Goal: Task Accomplishment & Management: Manage account settings

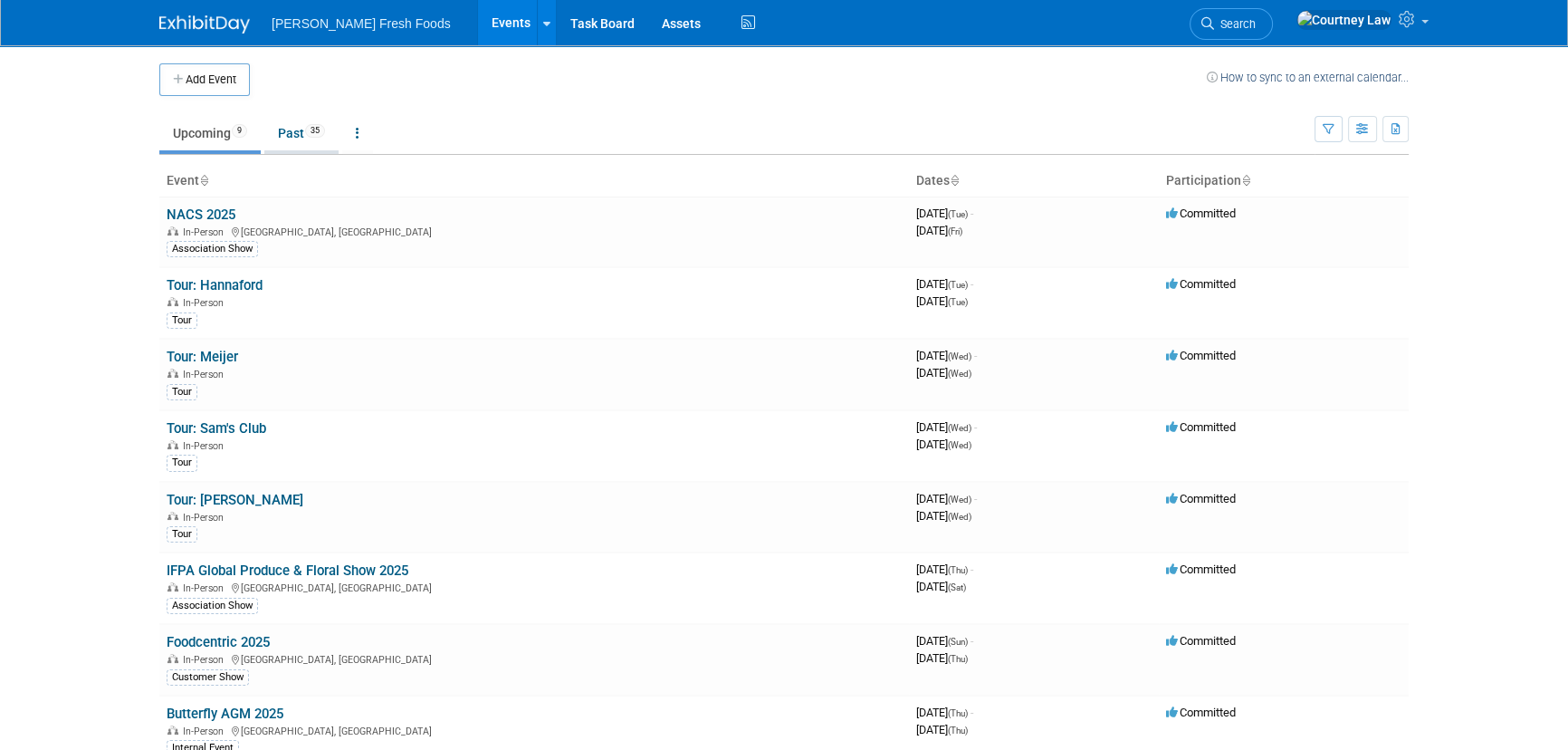
click at [288, 130] on link "Past 35" at bounding box center [301, 133] width 74 height 35
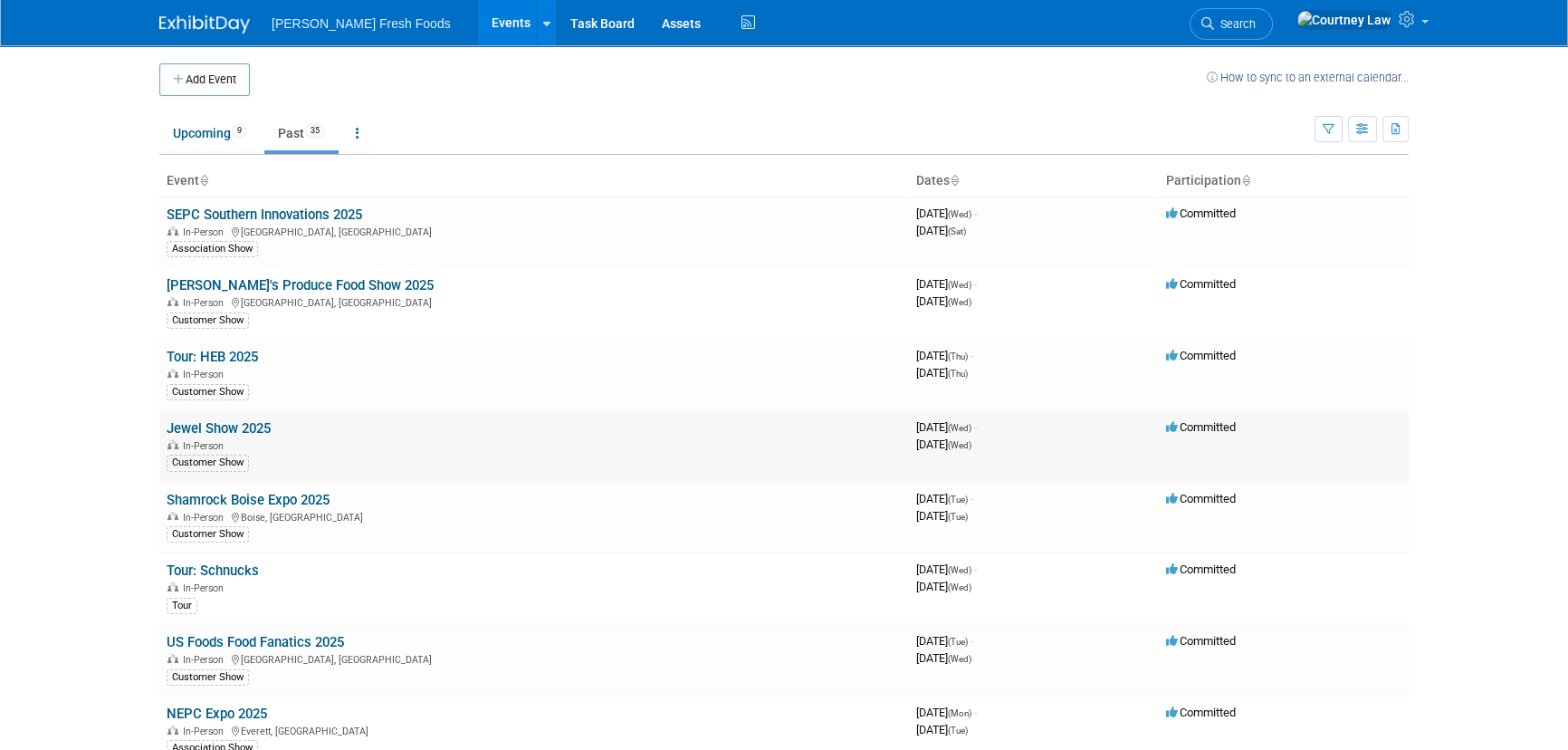
click at [207, 421] on link "Jewel Show 2025" at bounding box center [219, 429] width 104 height 16
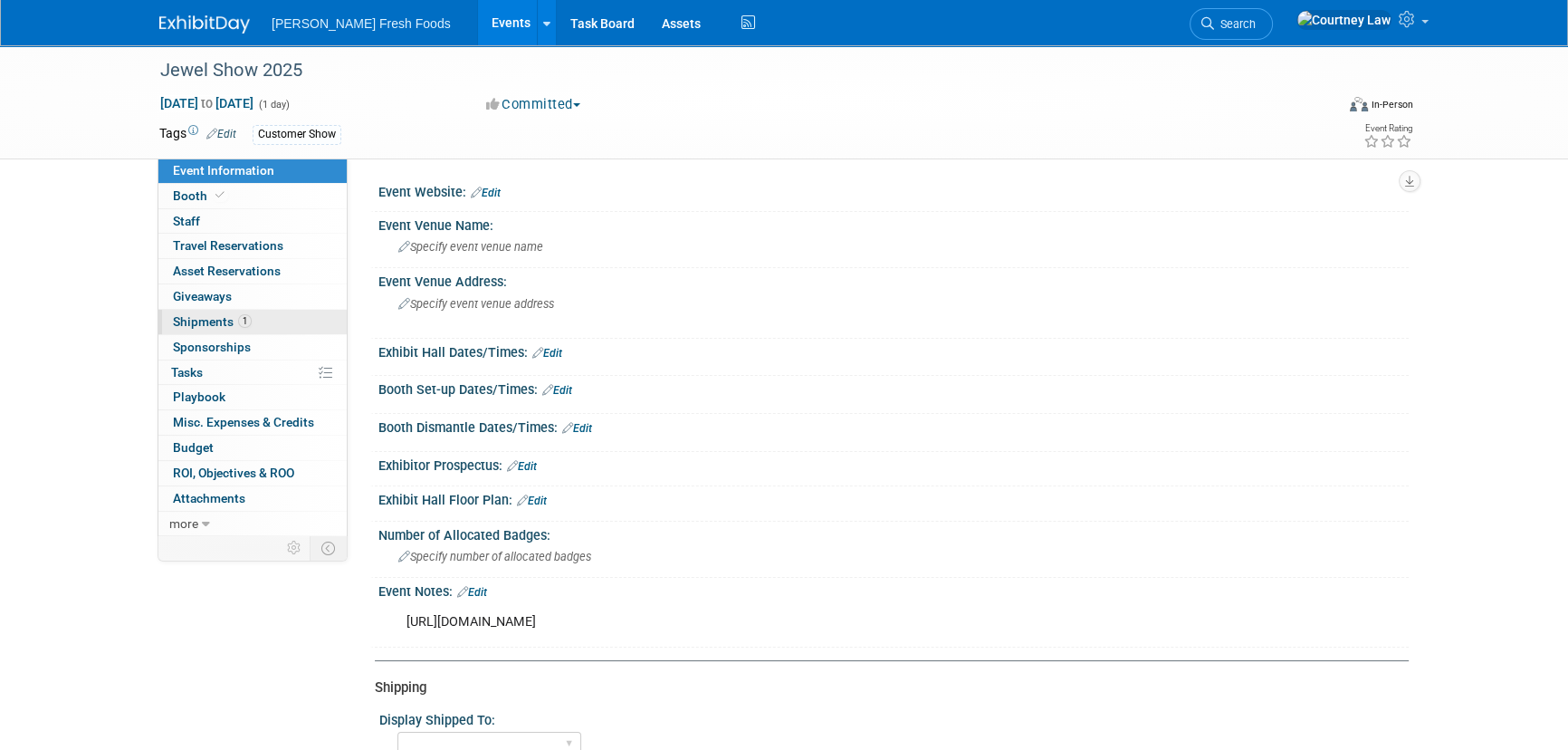
click at [225, 329] on link "1 Shipments 1" at bounding box center [253, 322] width 188 height 25
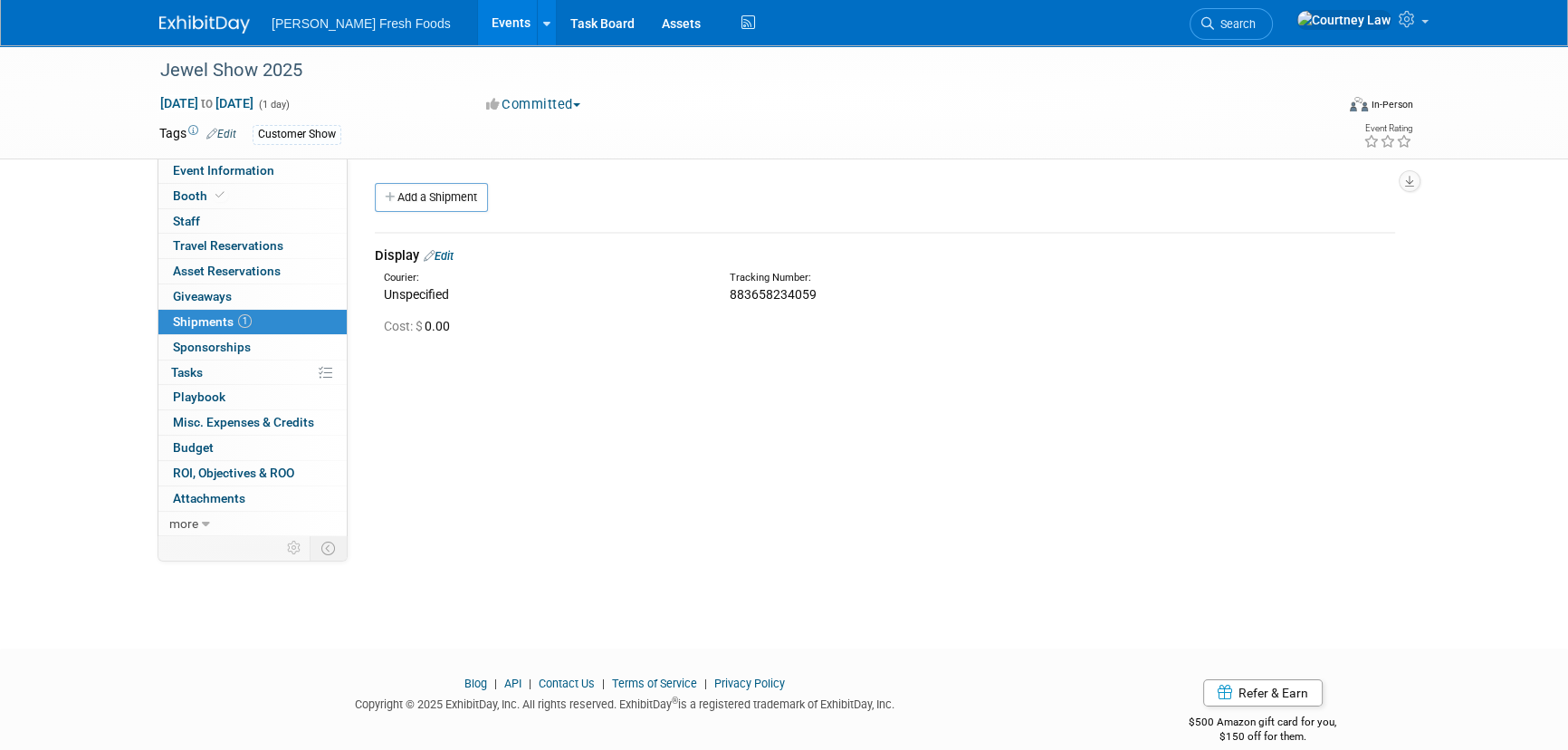
click at [449, 255] on link "Edit" at bounding box center [439, 255] width 30 height 14
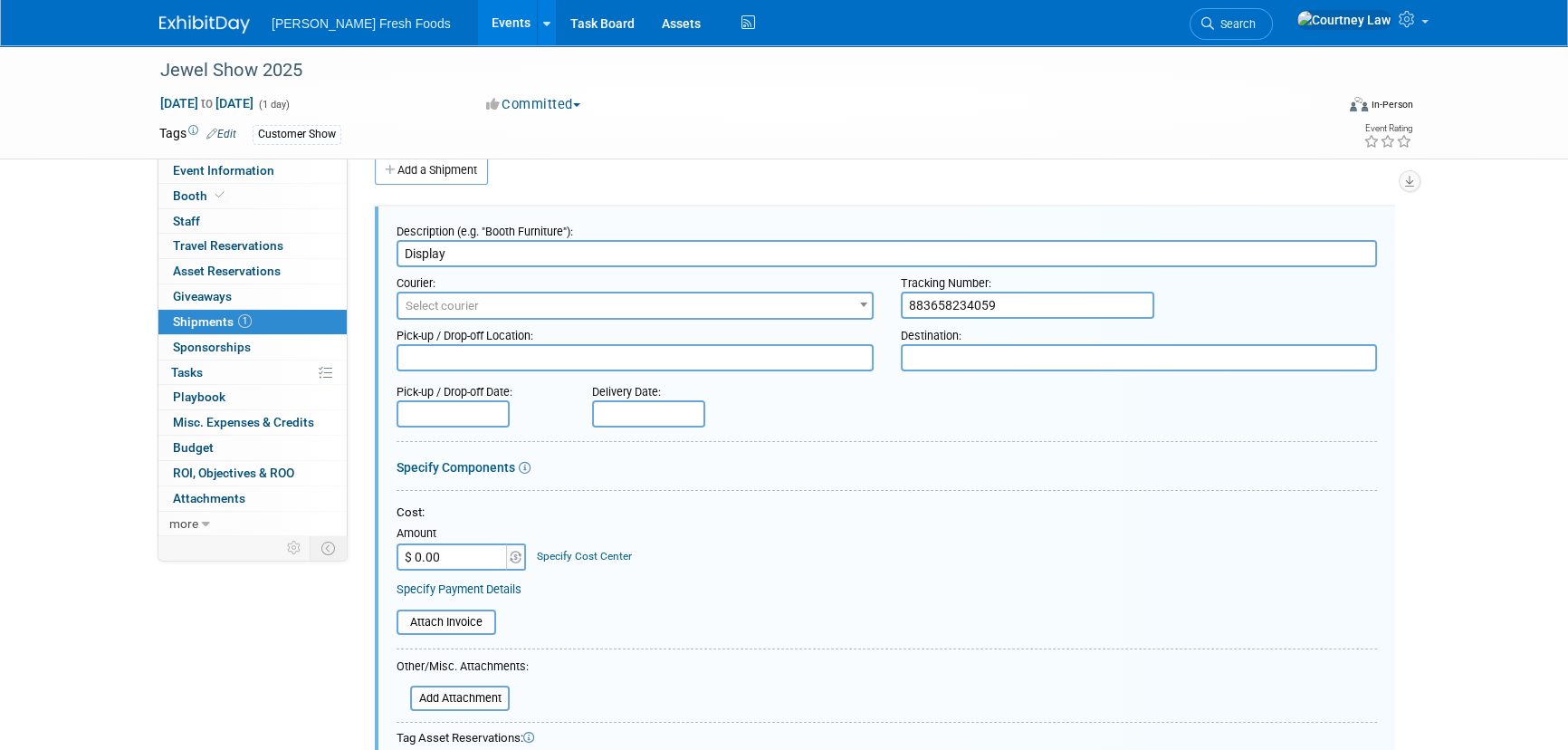
click at [444, 550] on input "$ 0.00" at bounding box center [453, 557] width 113 height 27
type input "$ 94.25"
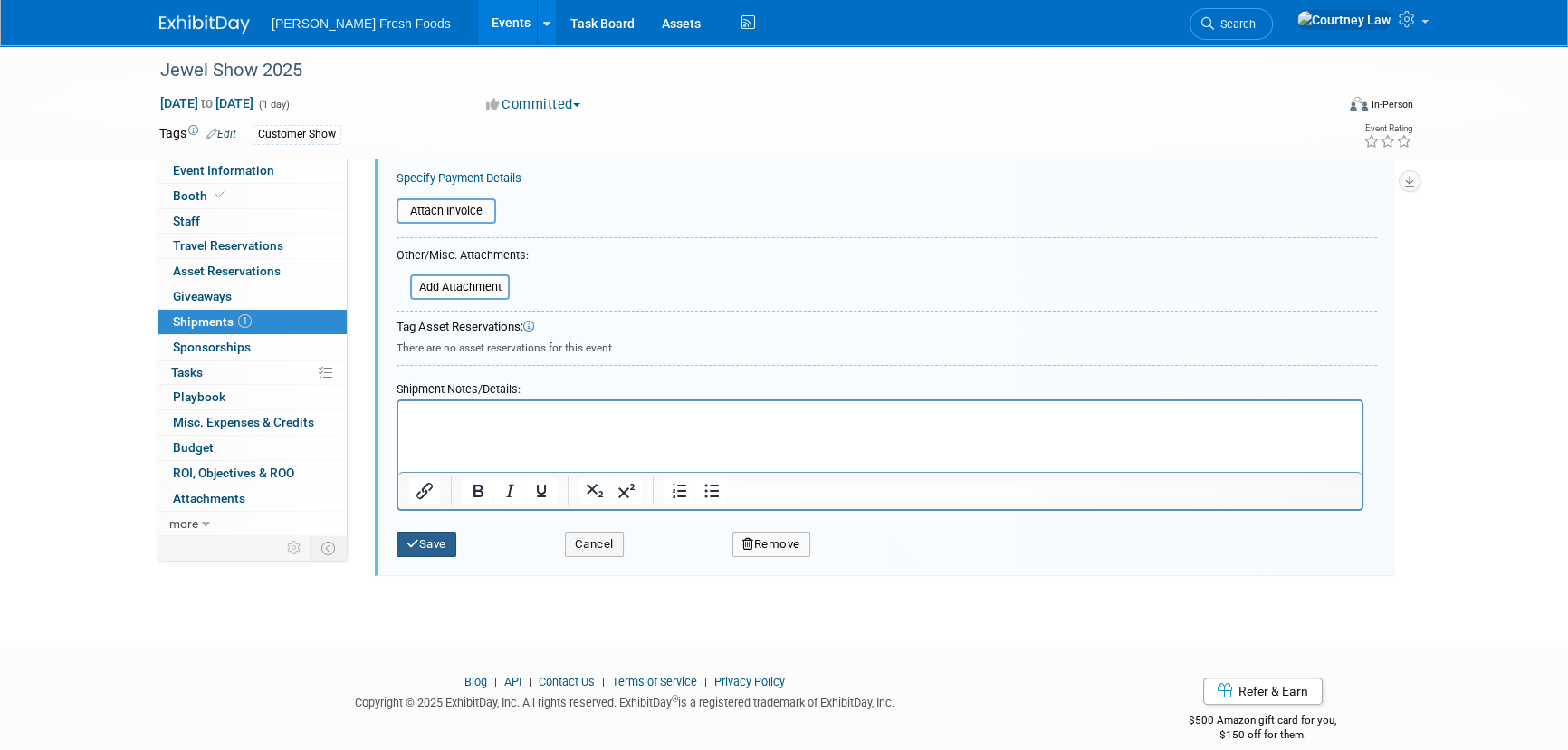
drag, startPoint x: 439, startPoint y: 542, endPoint x: 774, endPoint y: 541, distance: 335.0
click at [439, 542] on button "Save" at bounding box center [427, 545] width 60 height 26
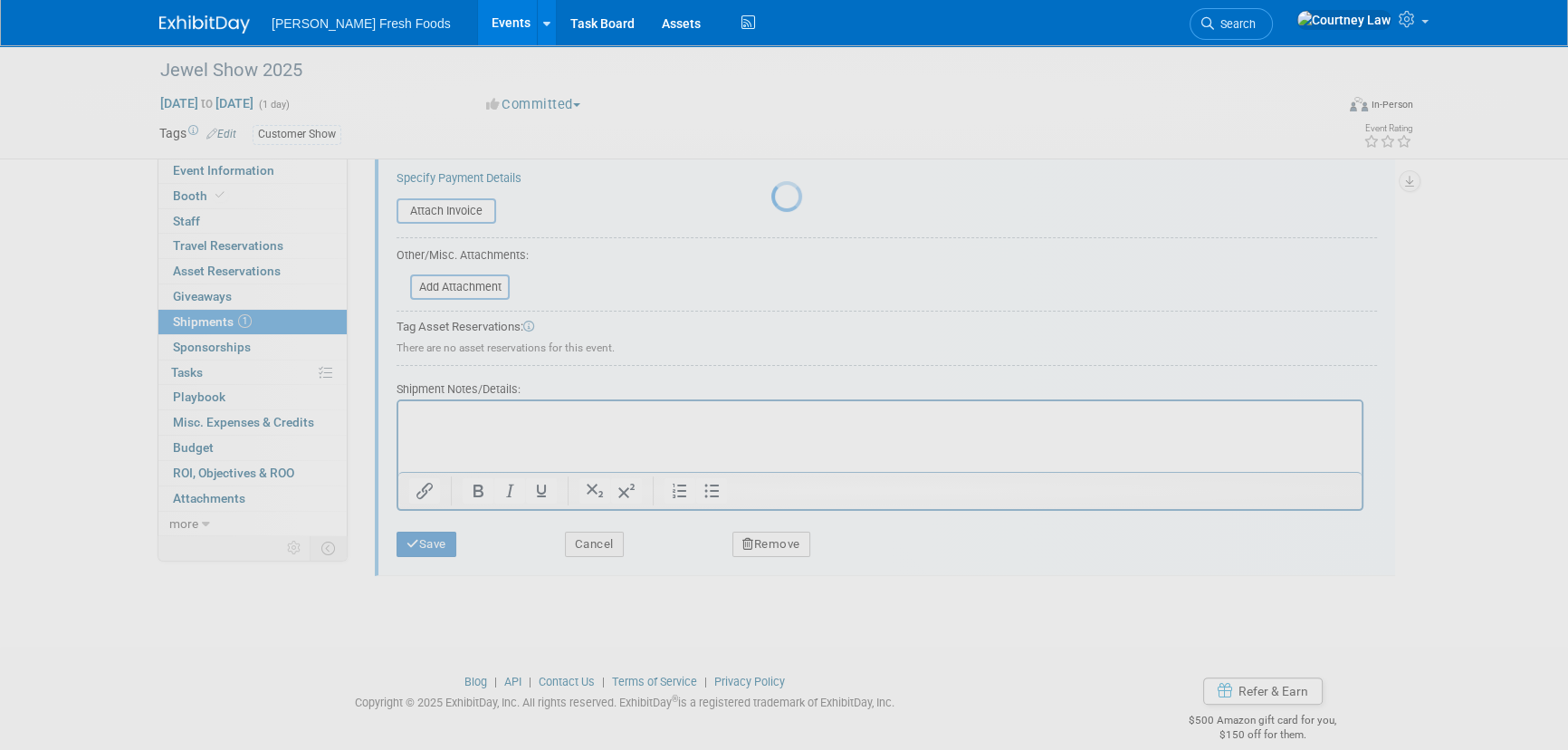
scroll to position [26, 0]
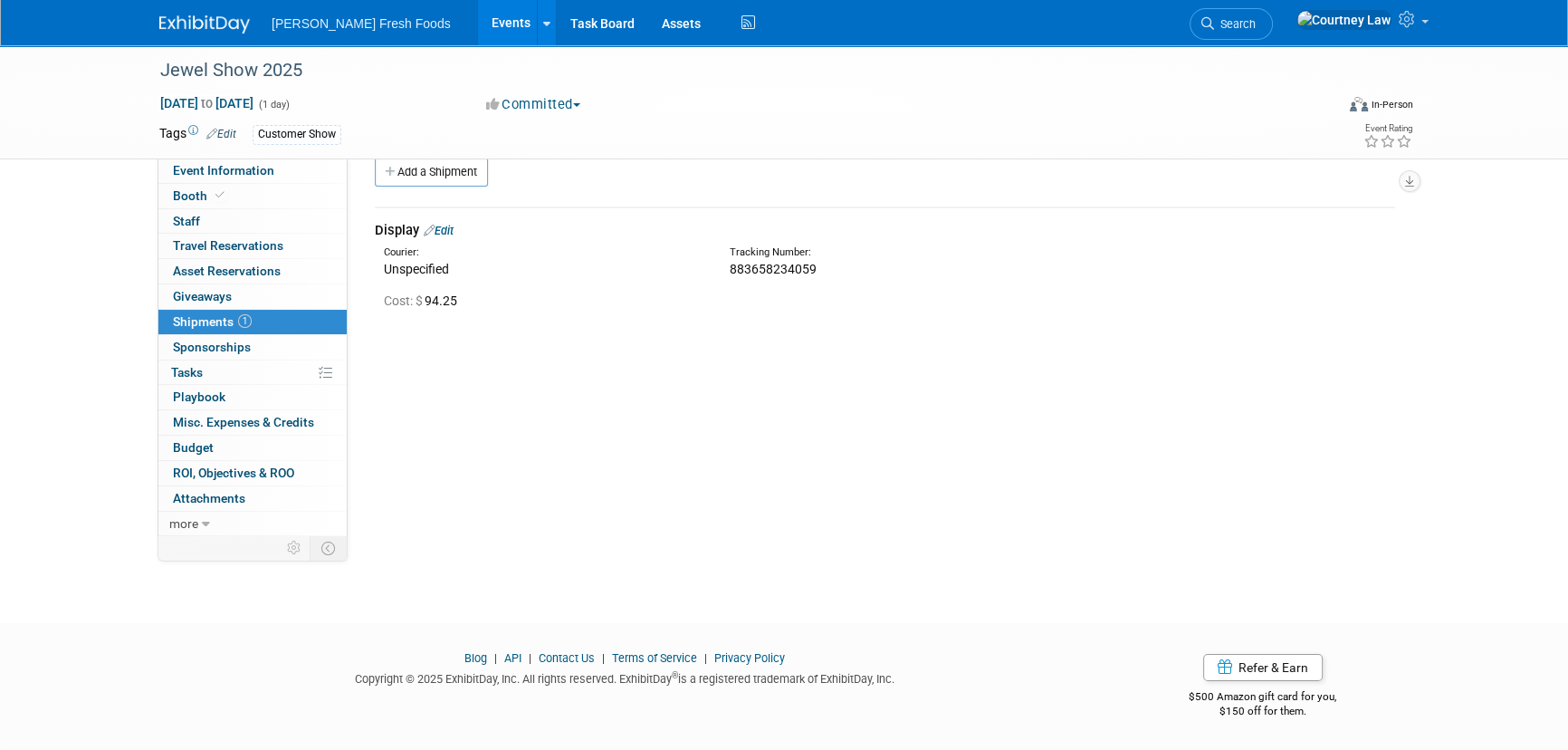
click at [213, 26] on img at bounding box center [204, 25] width 90 height 18
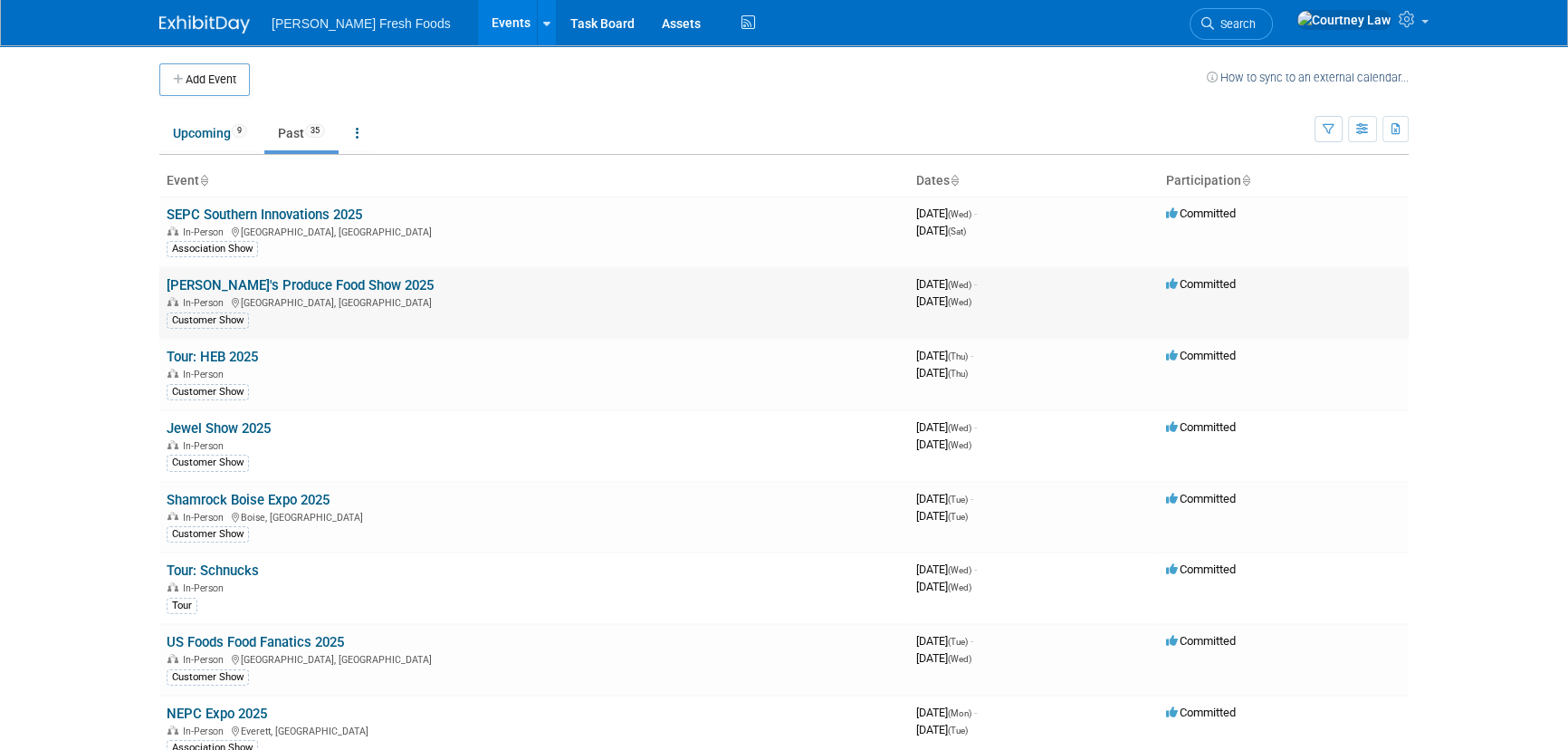
click at [285, 281] on link "[PERSON_NAME]'s Produce Food Show 2025" at bounding box center [300, 286] width 267 height 16
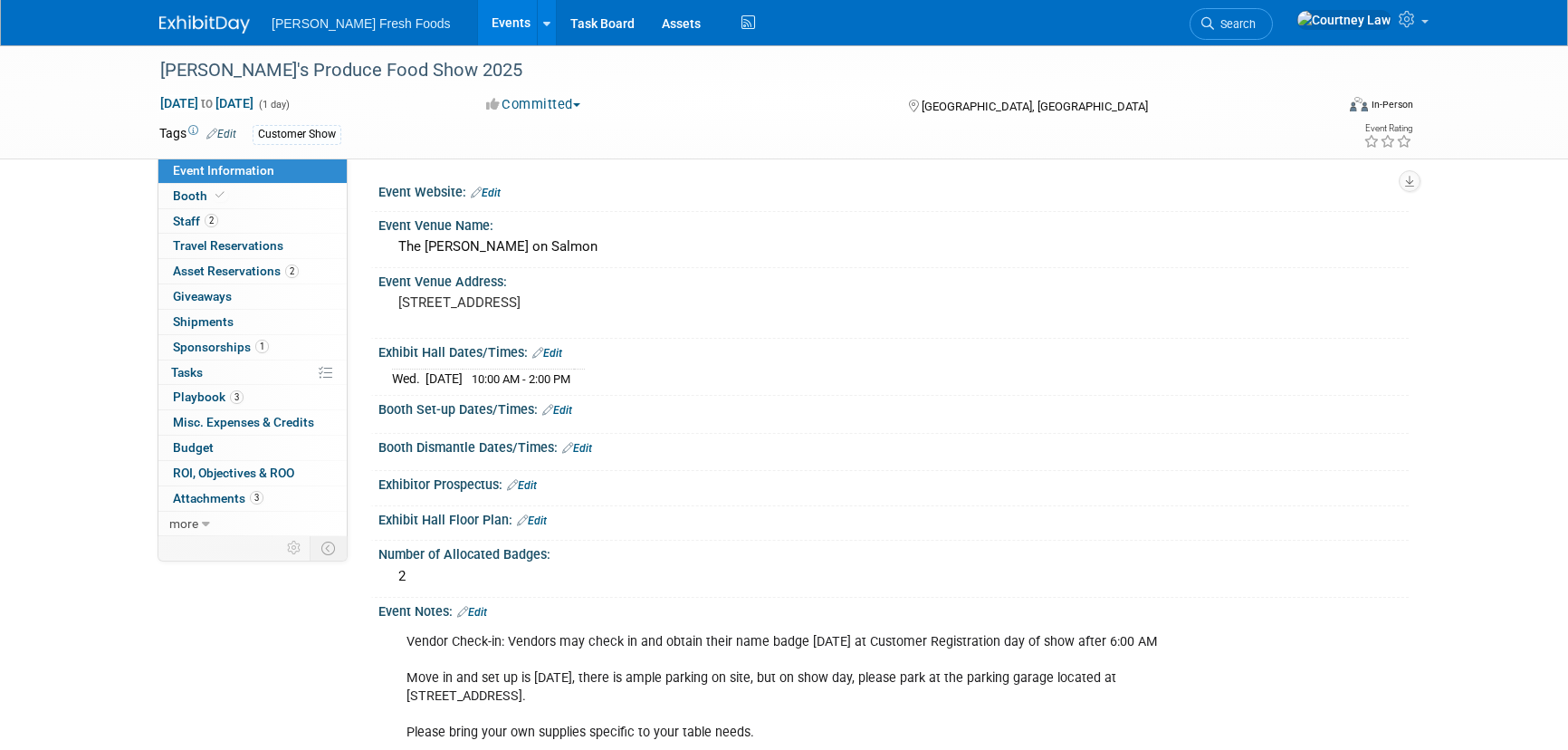
select select "Advanced Warehouse"
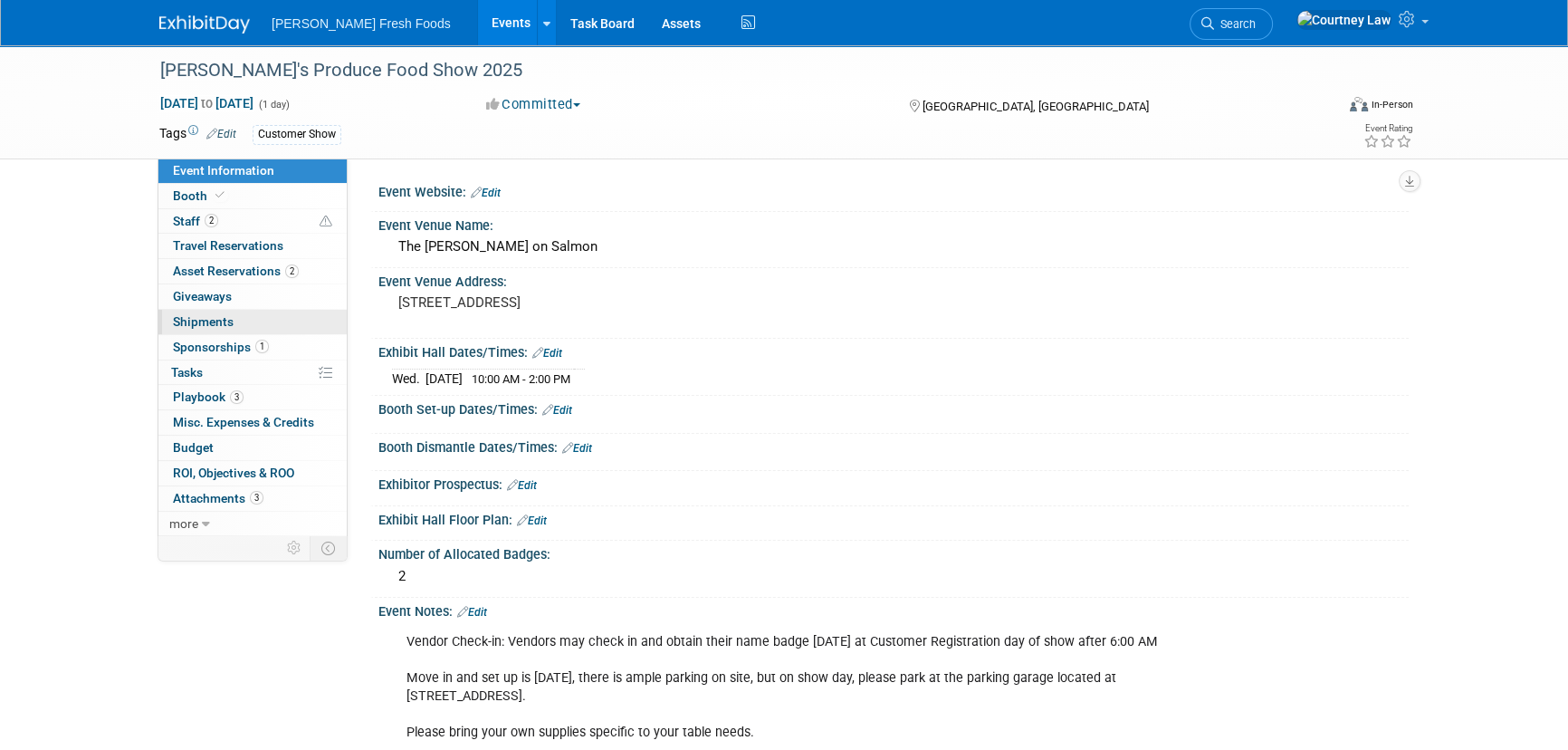
click at [216, 317] on span "Shipments 0" at bounding box center [203, 321] width 61 height 15
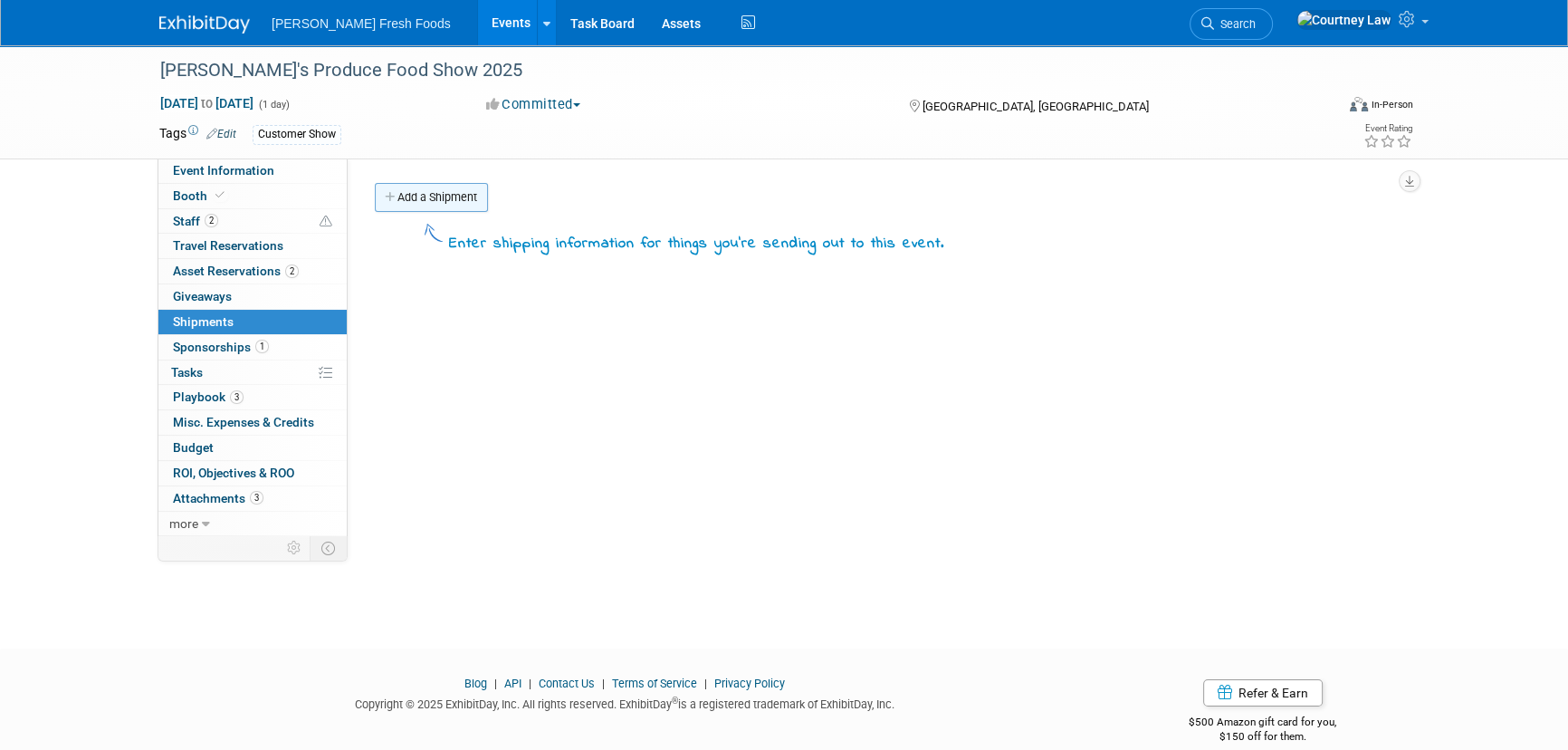
click at [403, 190] on link "Add a Shipment" at bounding box center [431, 198] width 113 height 29
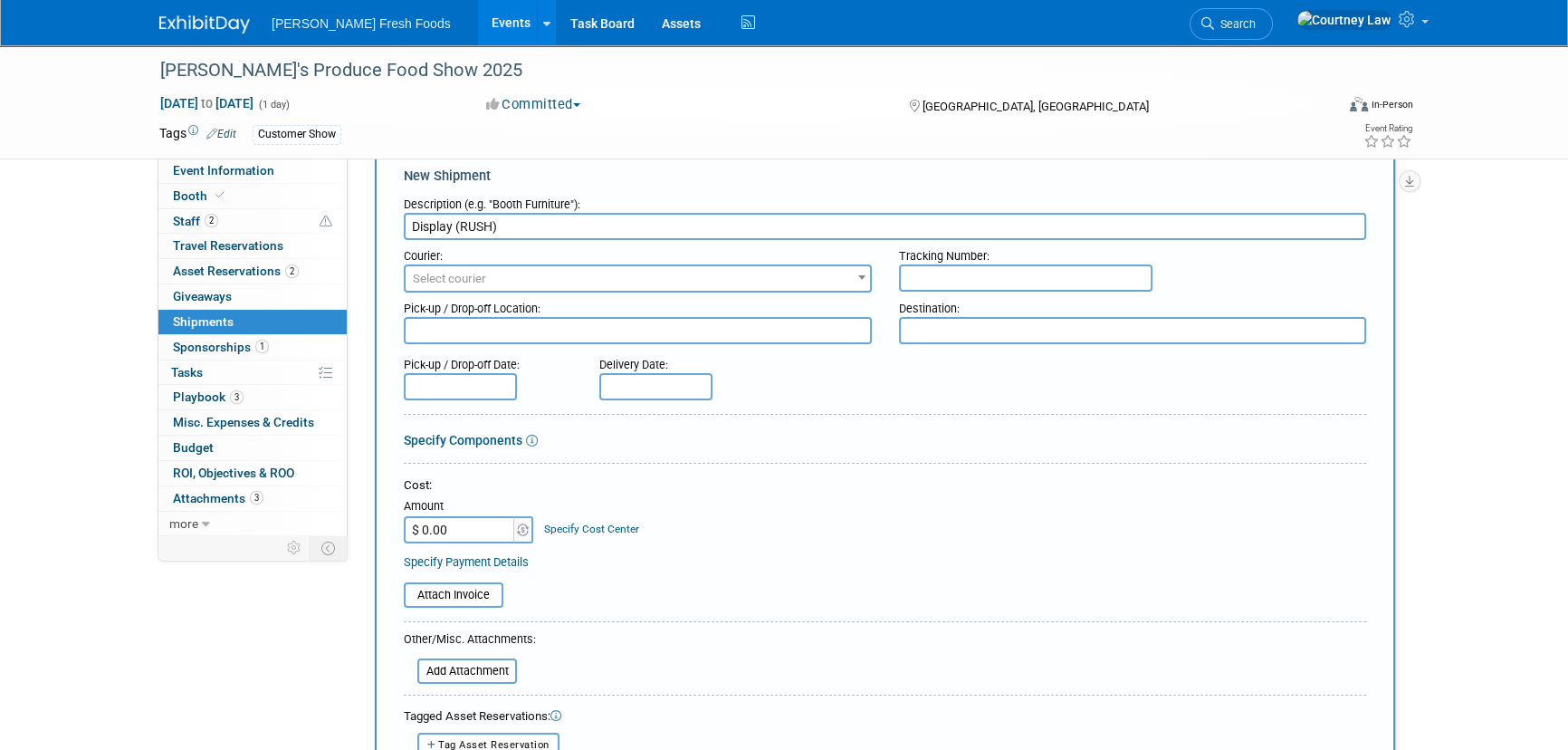
scroll to position [81, 0]
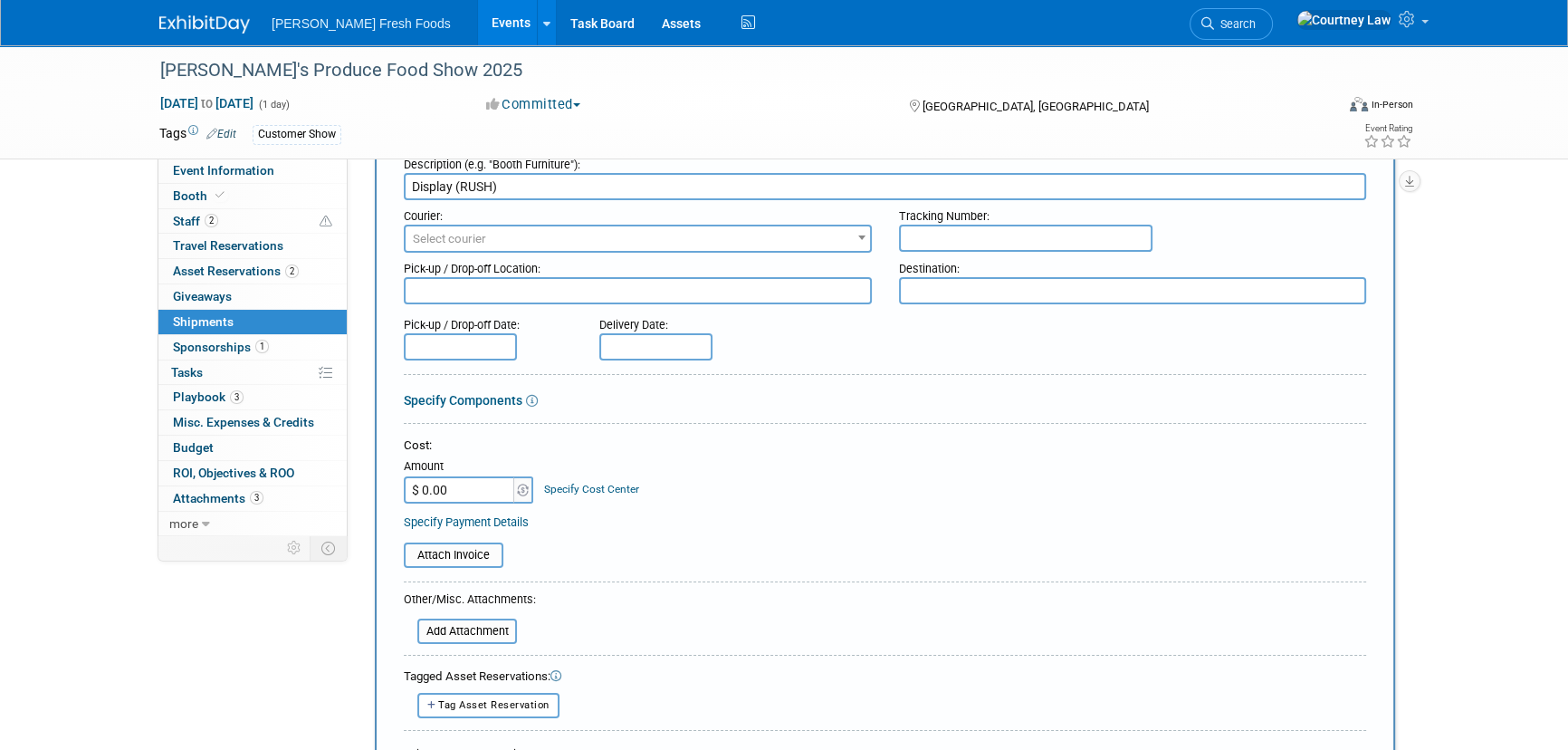
type input "Display (RUSH)"
click at [452, 484] on input "$ 0.00" at bounding box center [461, 490] width 113 height 27
click at [452, 484] on input "$ 70,325" at bounding box center [461, 490] width 113 height 27
type input "$ 703.25"
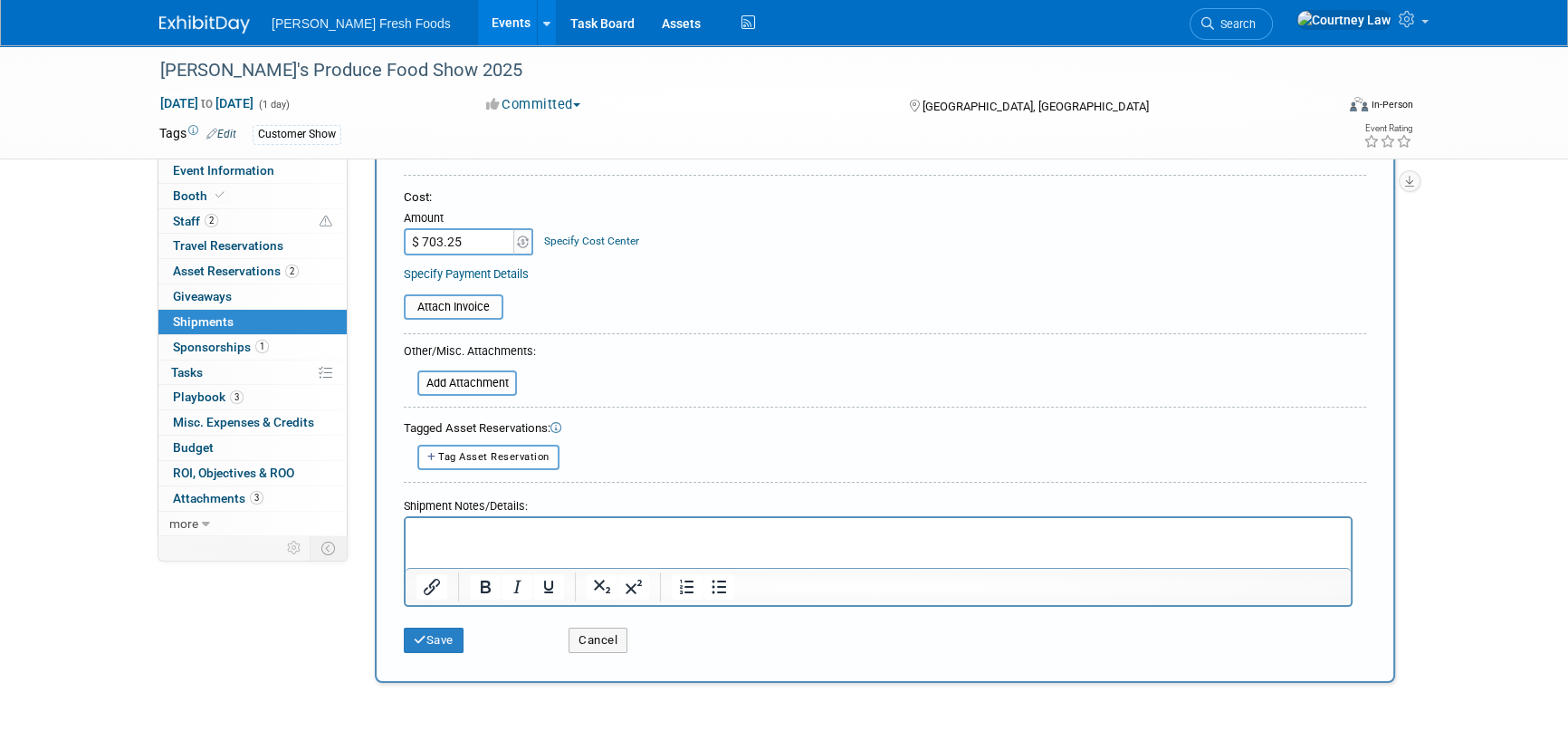
scroll to position [461, 0]
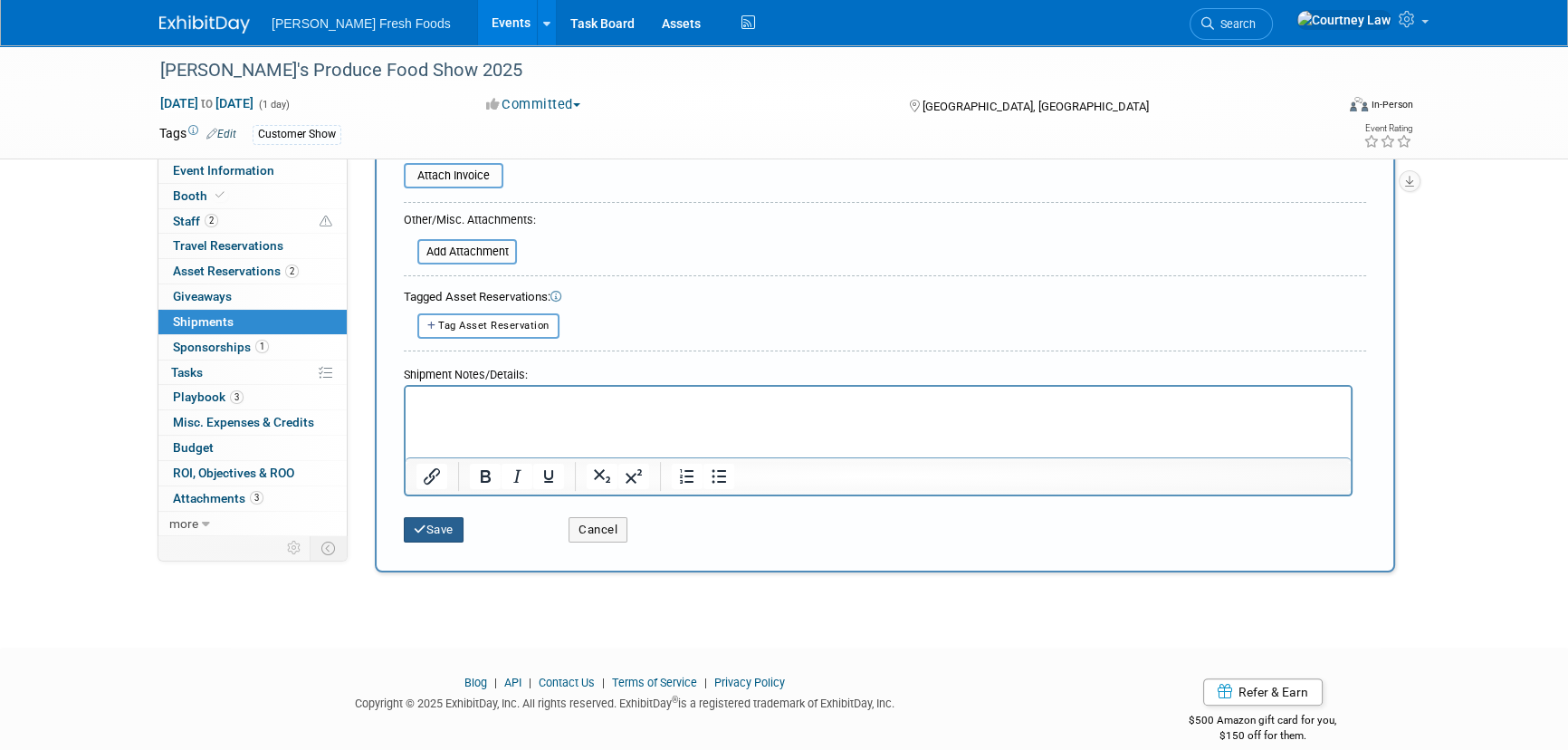
click at [423, 524] on icon "submit" at bounding box center [421, 529] width 13 height 12
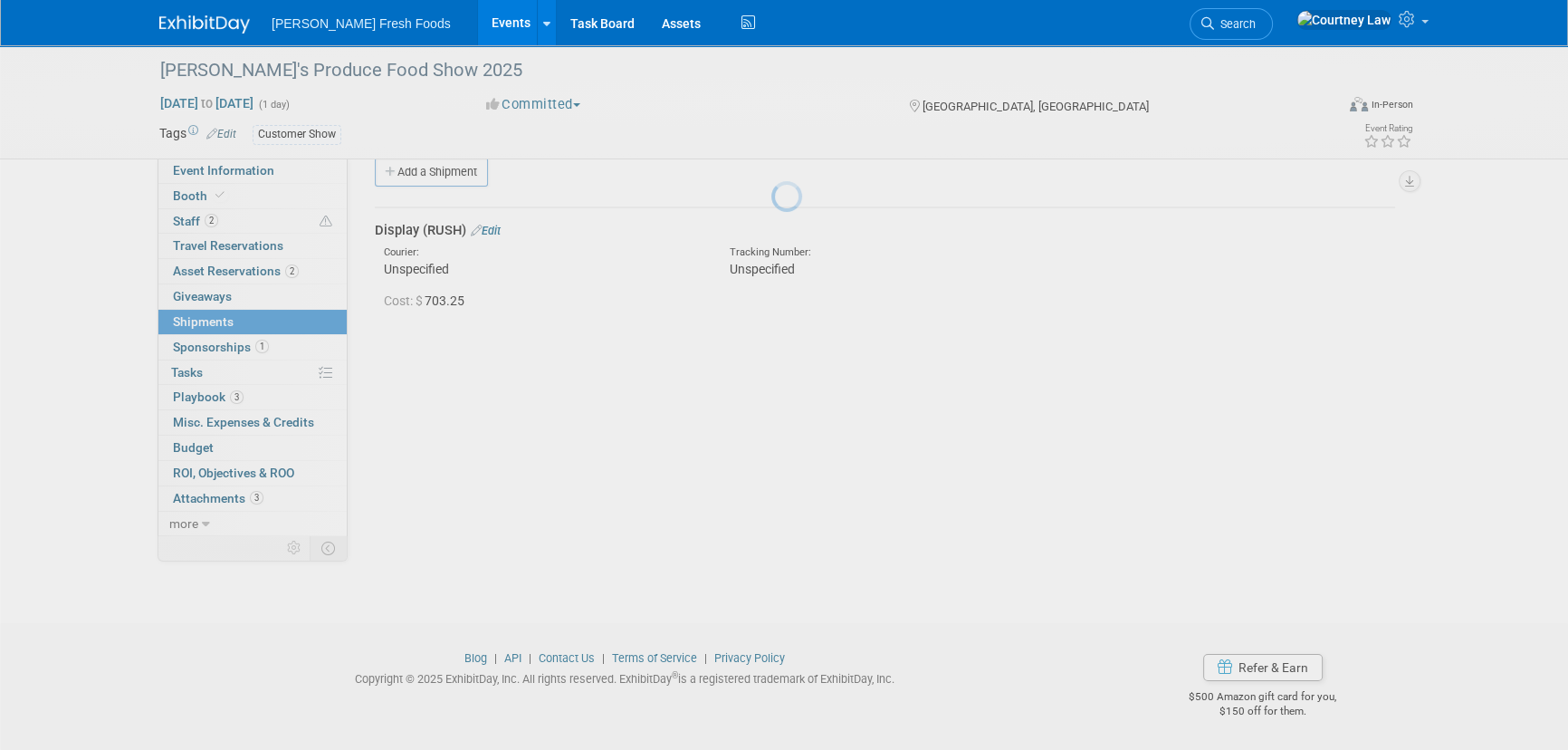
scroll to position [26, 0]
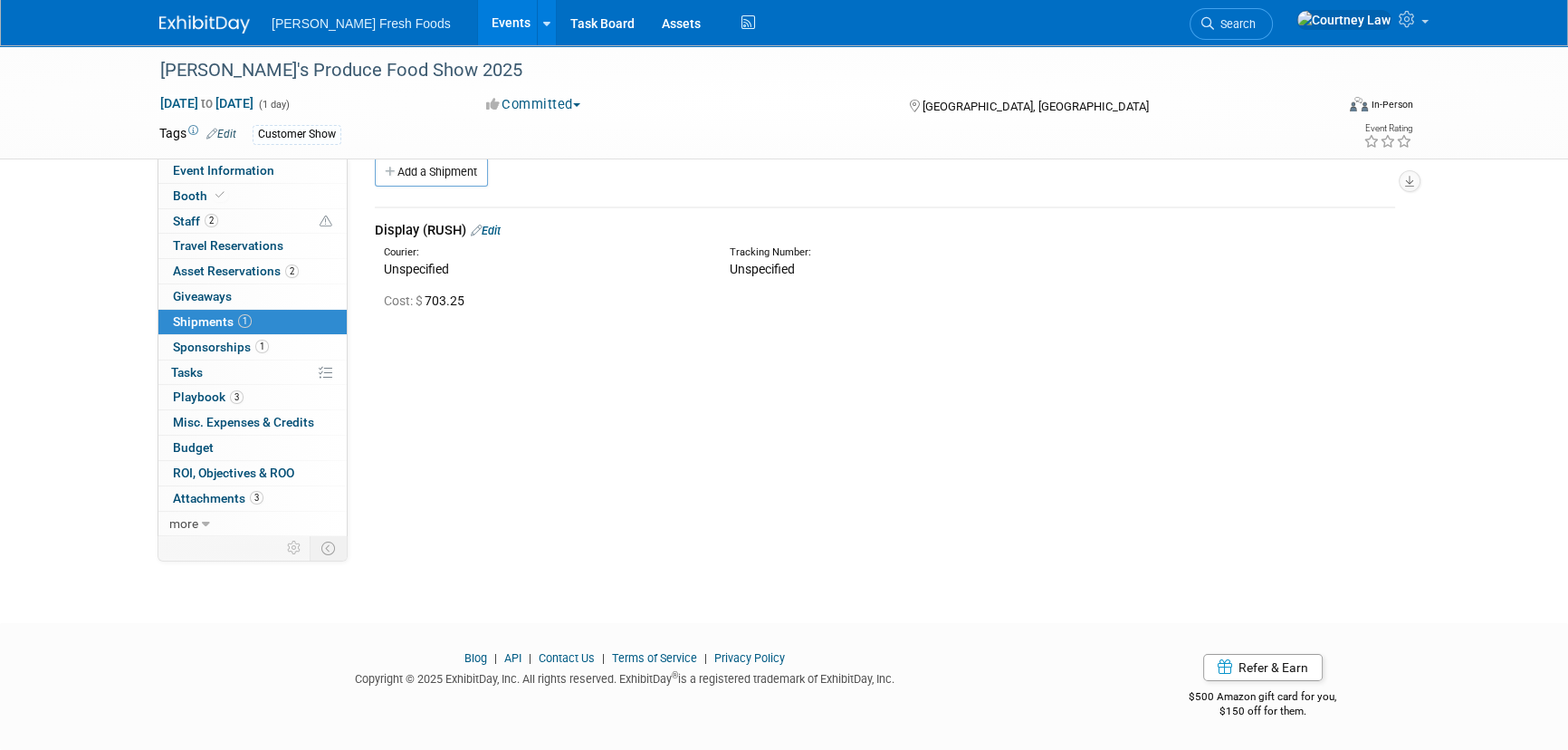
click at [495, 231] on link "Edit" at bounding box center [485, 230] width 30 height 14
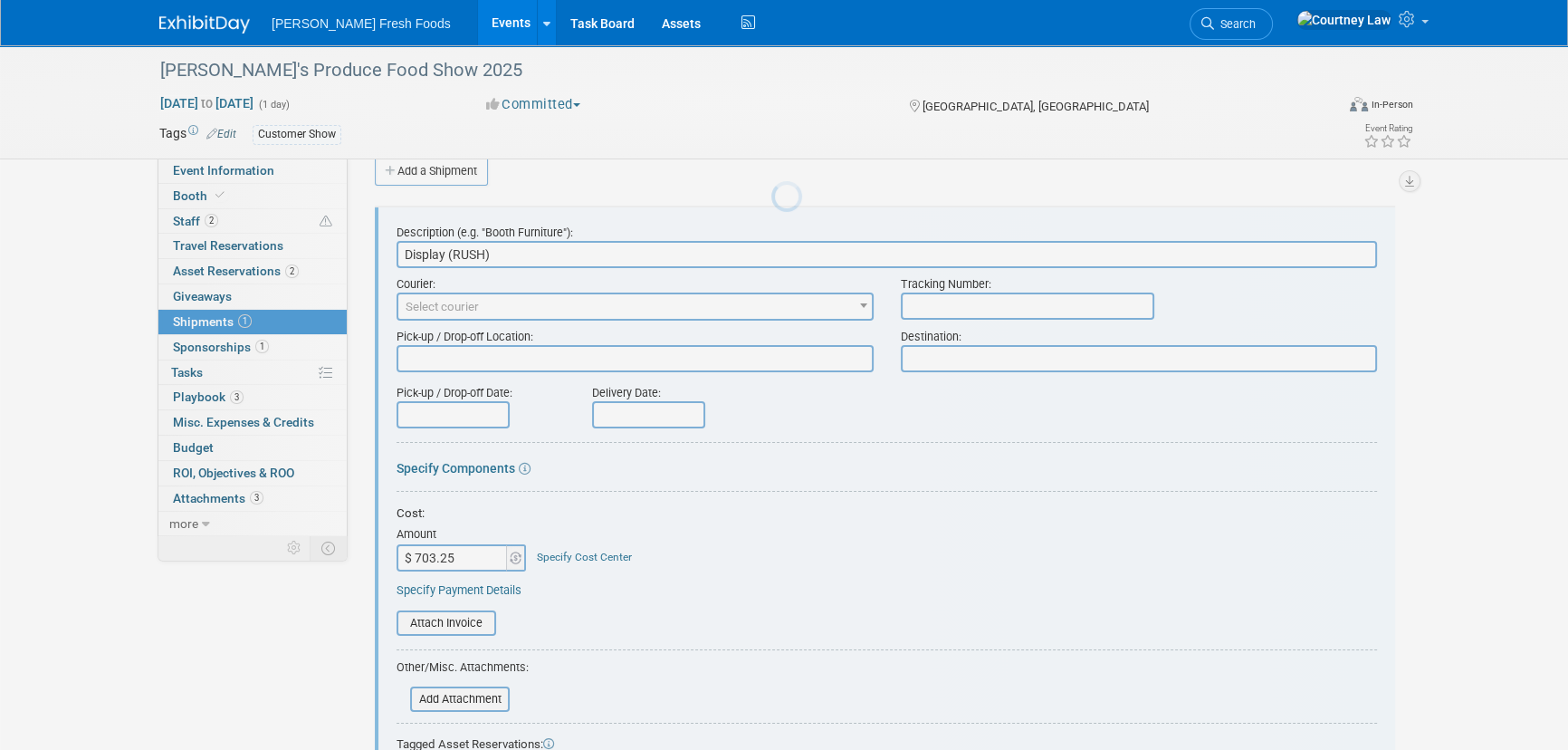
scroll to position [27, 0]
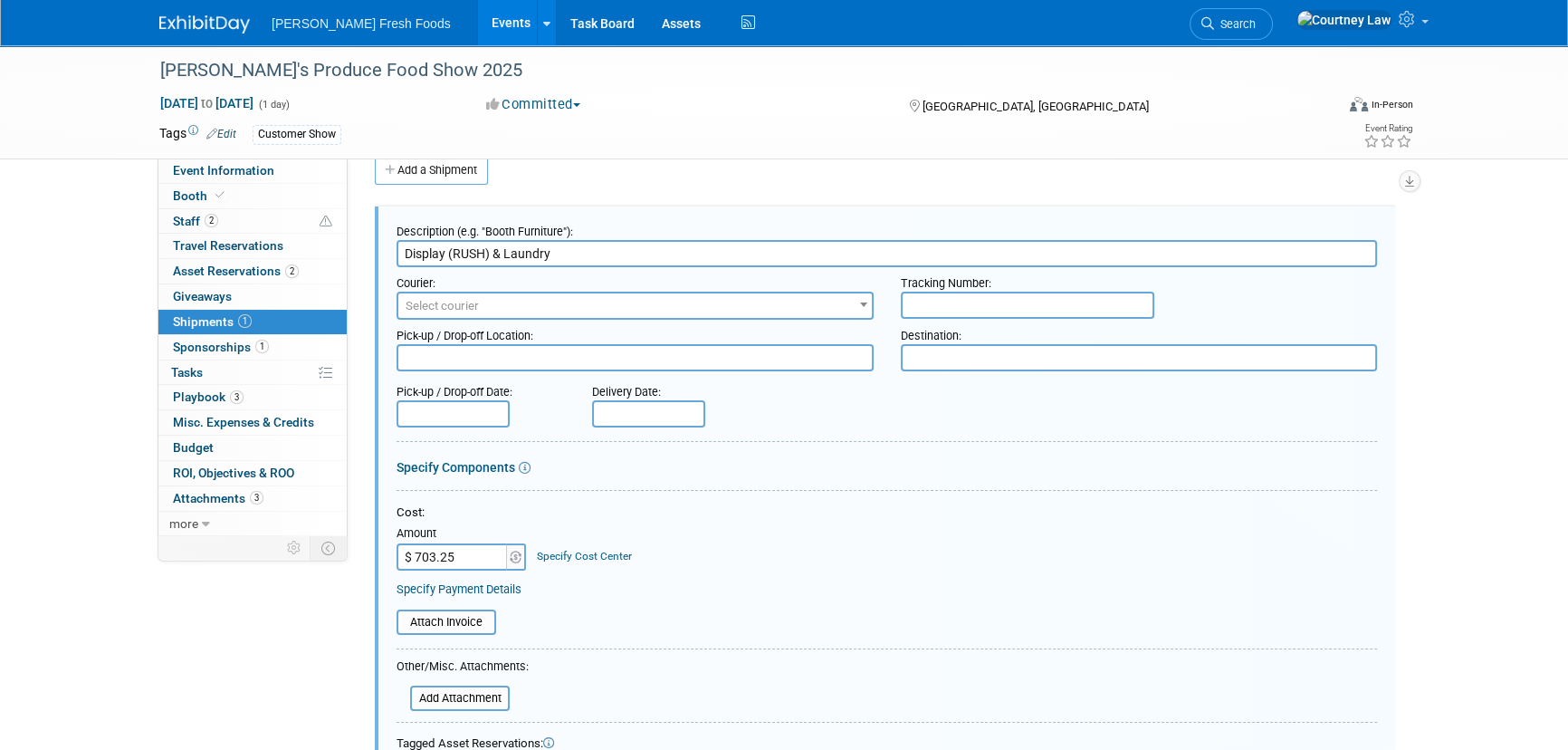
type input "Display (RUSH) & Laundry"
click at [412, 559] on input "$ 703.25" at bounding box center [453, 557] width 113 height 27
type input "$ 893.25"
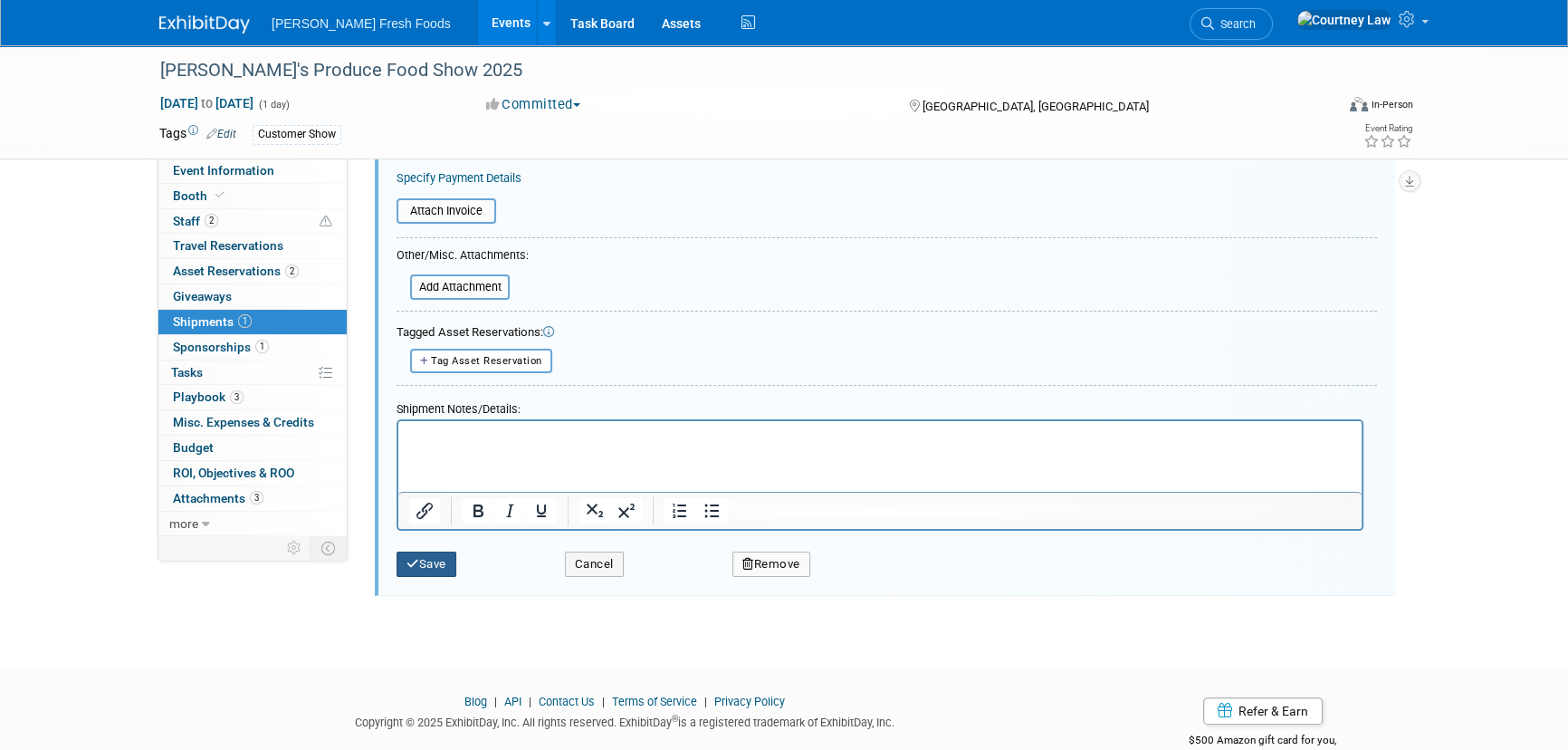
drag, startPoint x: 433, startPoint y: 560, endPoint x: 644, endPoint y: 560, distance: 211.0
click at [433, 560] on button "Save" at bounding box center [427, 565] width 60 height 26
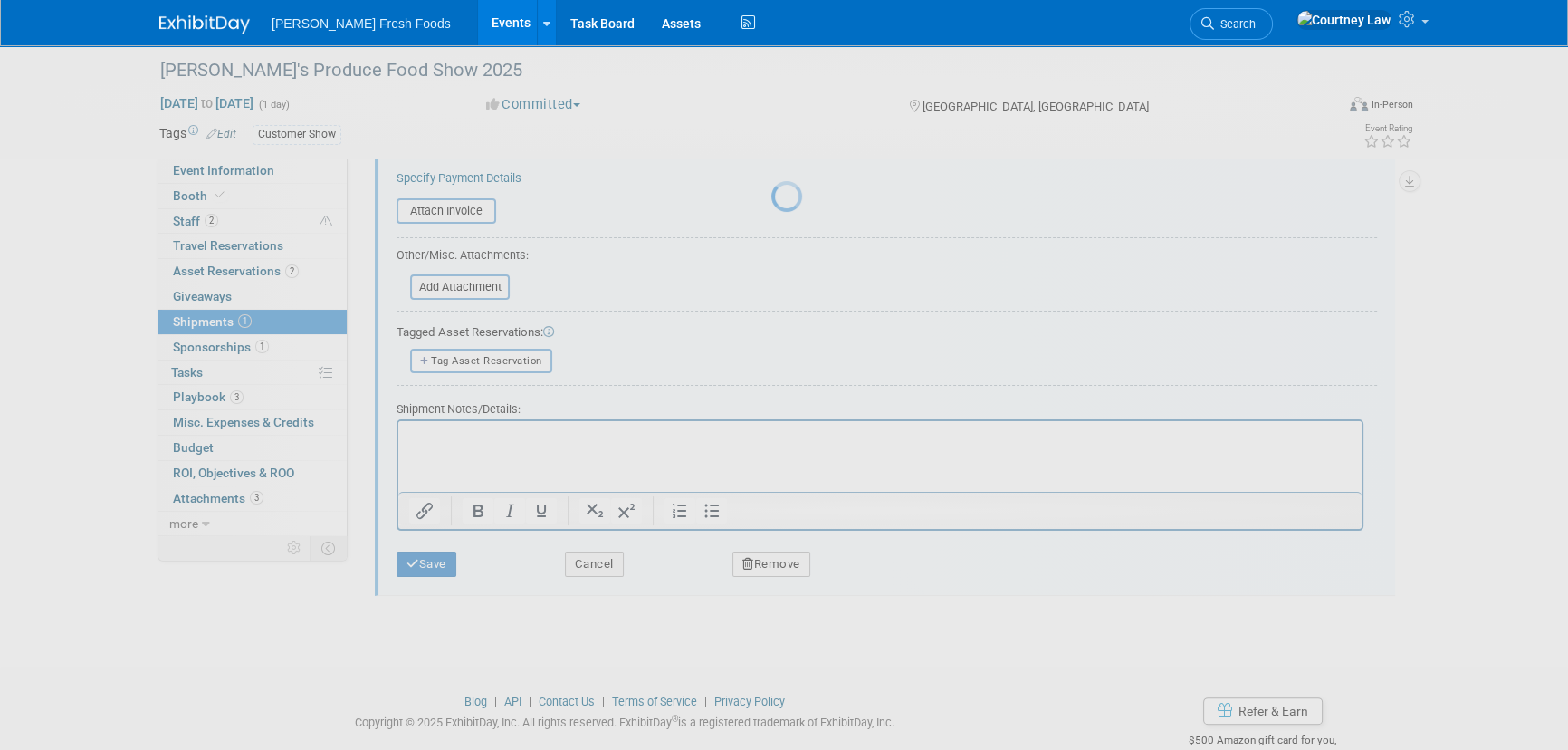
scroll to position [26, 0]
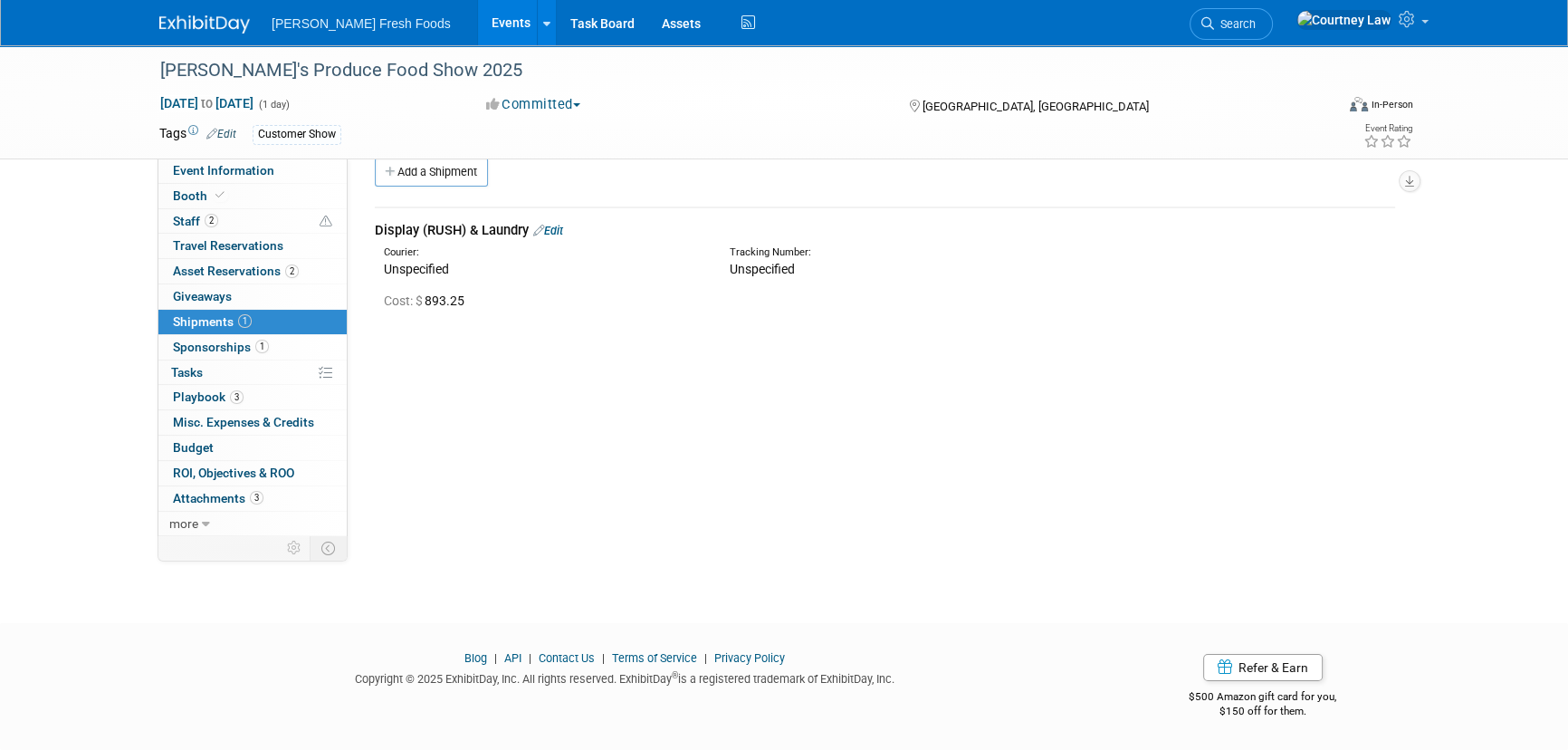
drag, startPoint x: 467, startPoint y: 27, endPoint x: 479, endPoint y: 32, distance: 13.0
click at [478, 27] on link "Events" at bounding box center [511, 23] width 66 height 46
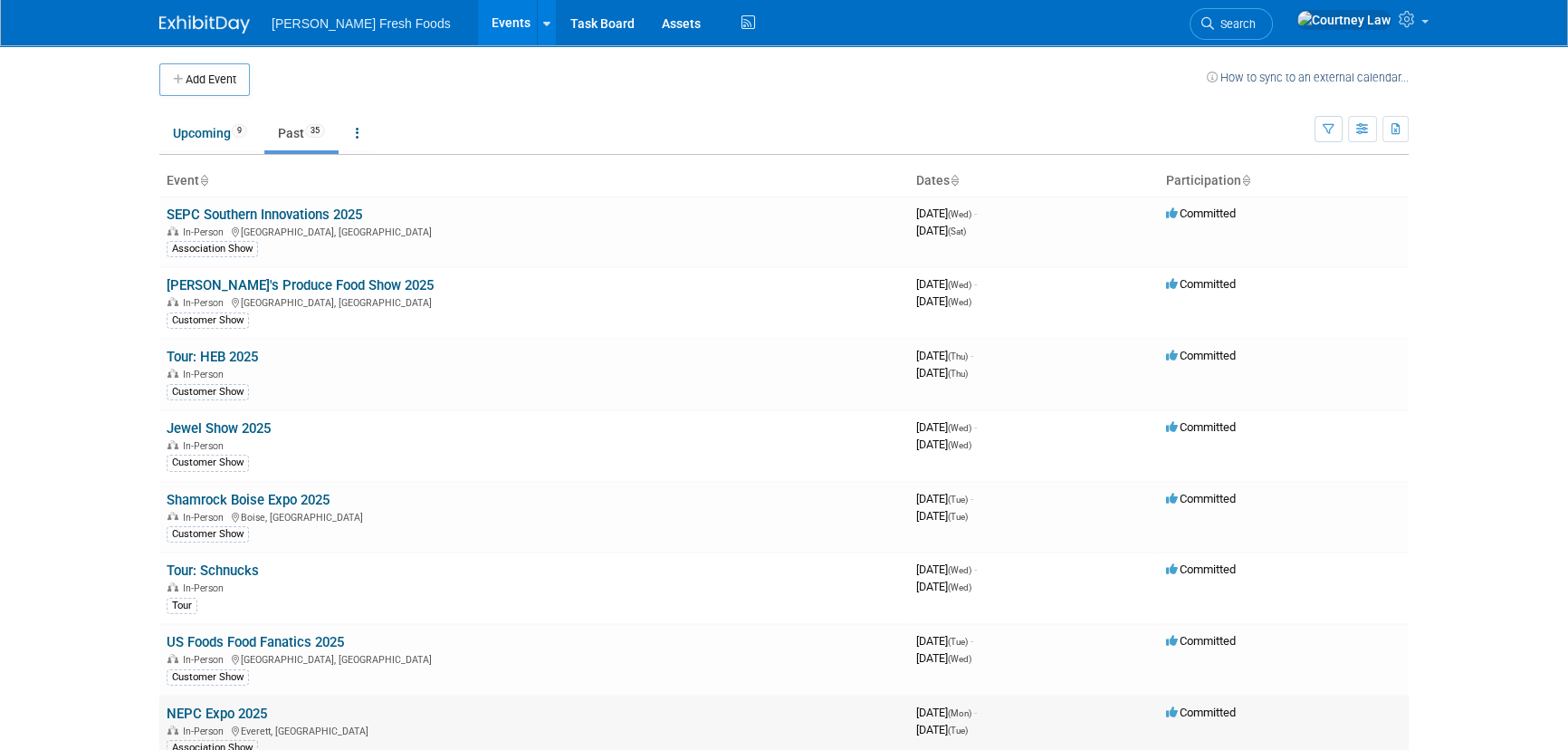
click at [218, 712] on link "NEPC Expo 2025" at bounding box center [217, 714] width 100 height 16
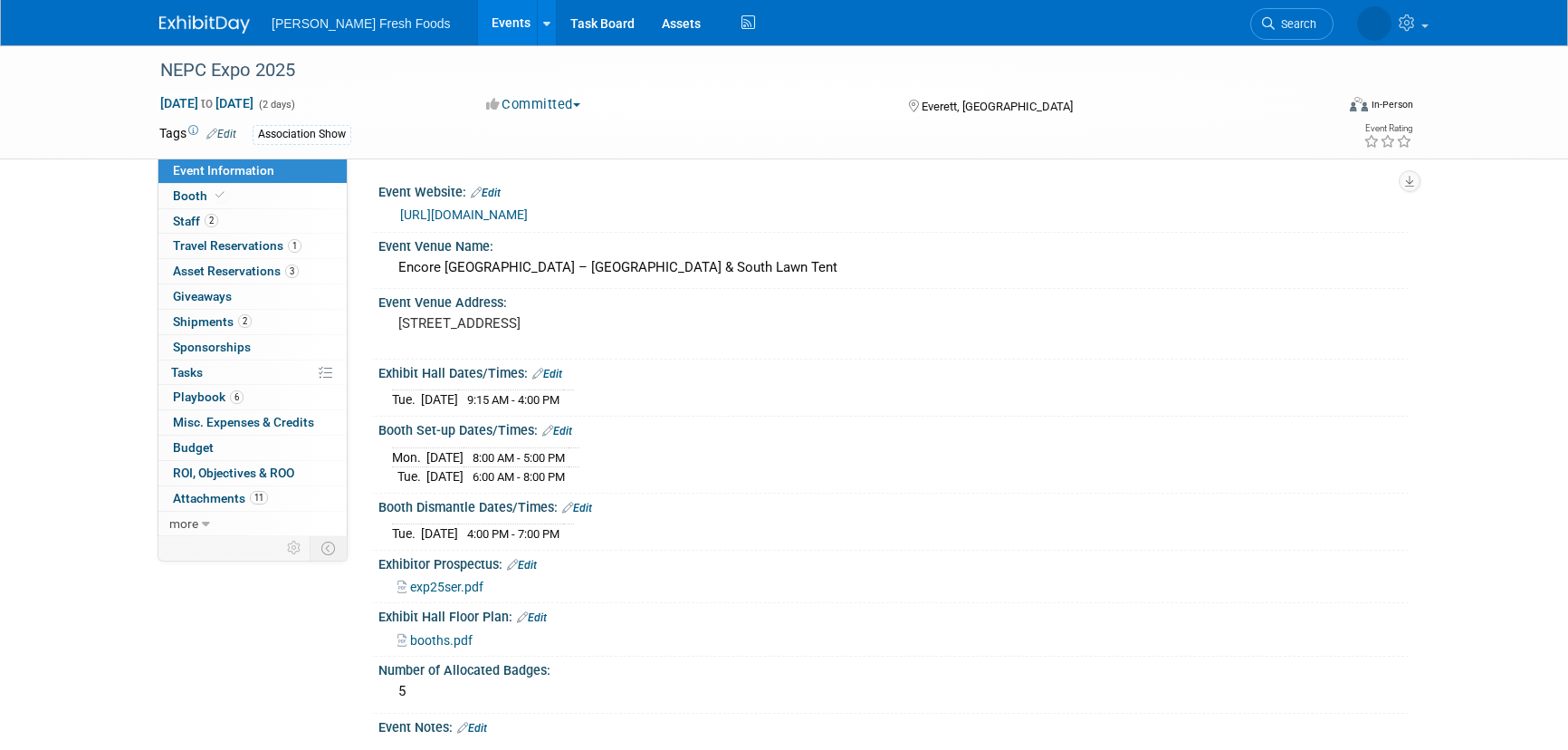
select select "Advanced Warehouse"
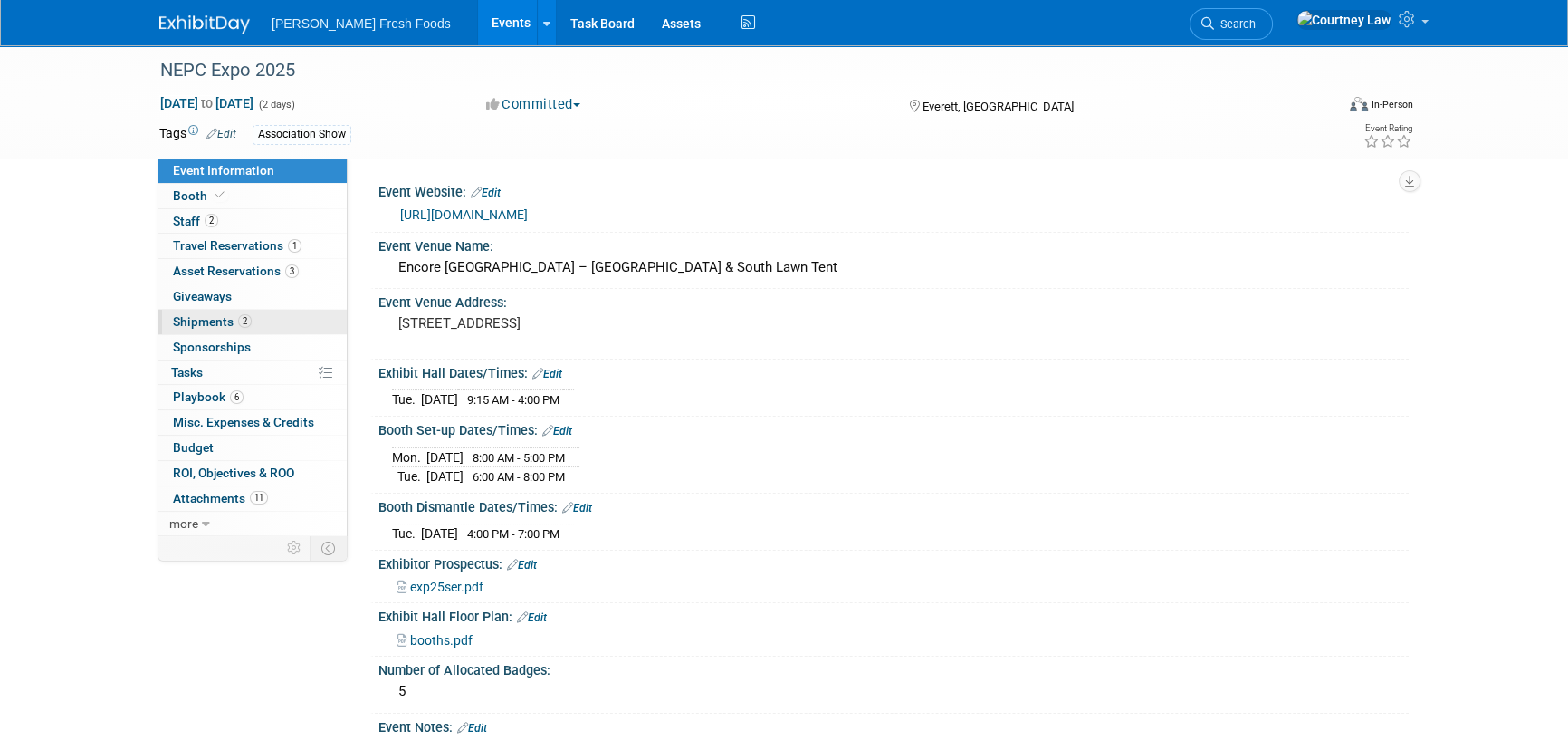
click at [251, 324] on link "2 Shipments 2" at bounding box center [253, 322] width 188 height 25
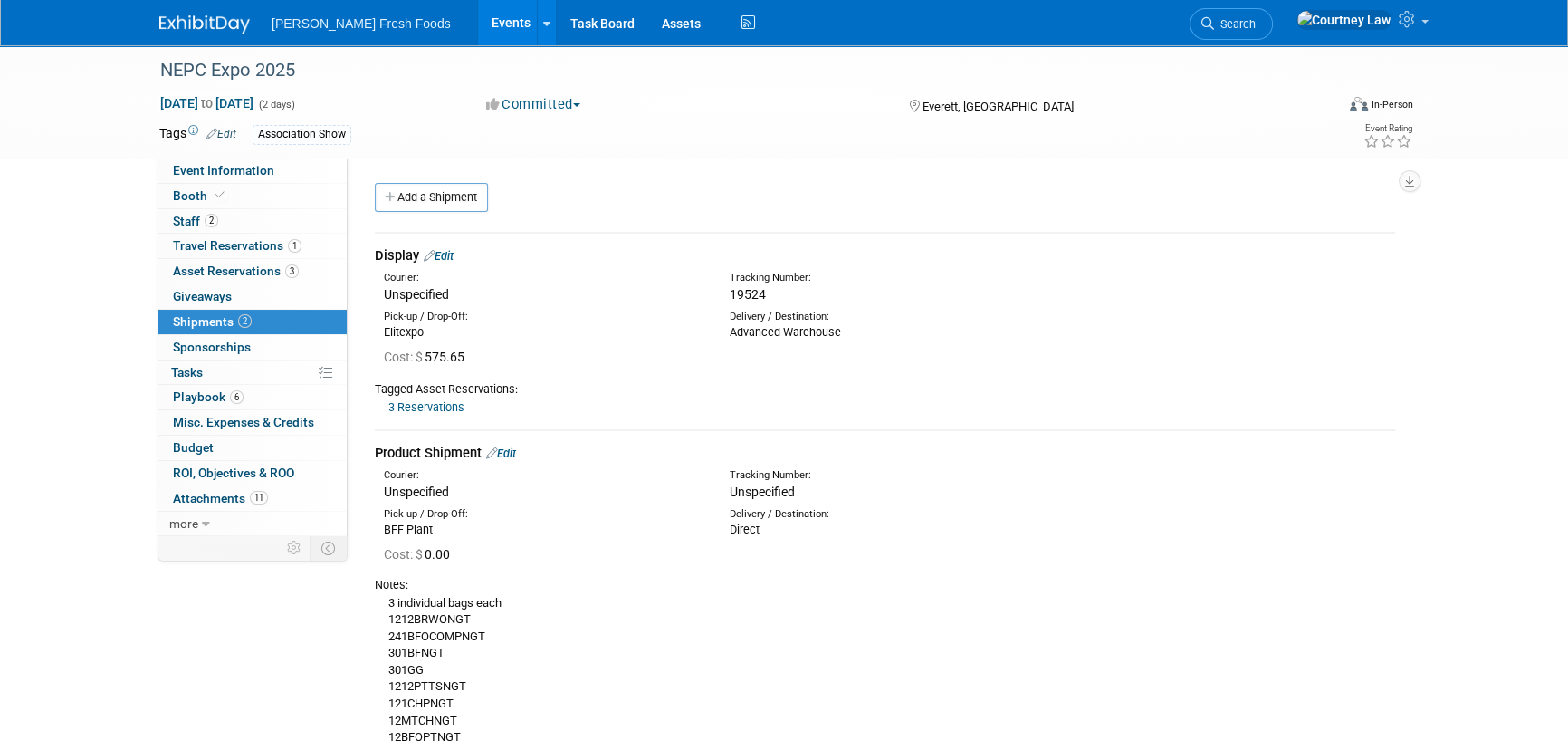
click at [451, 262] on link "Edit" at bounding box center [439, 255] width 30 height 14
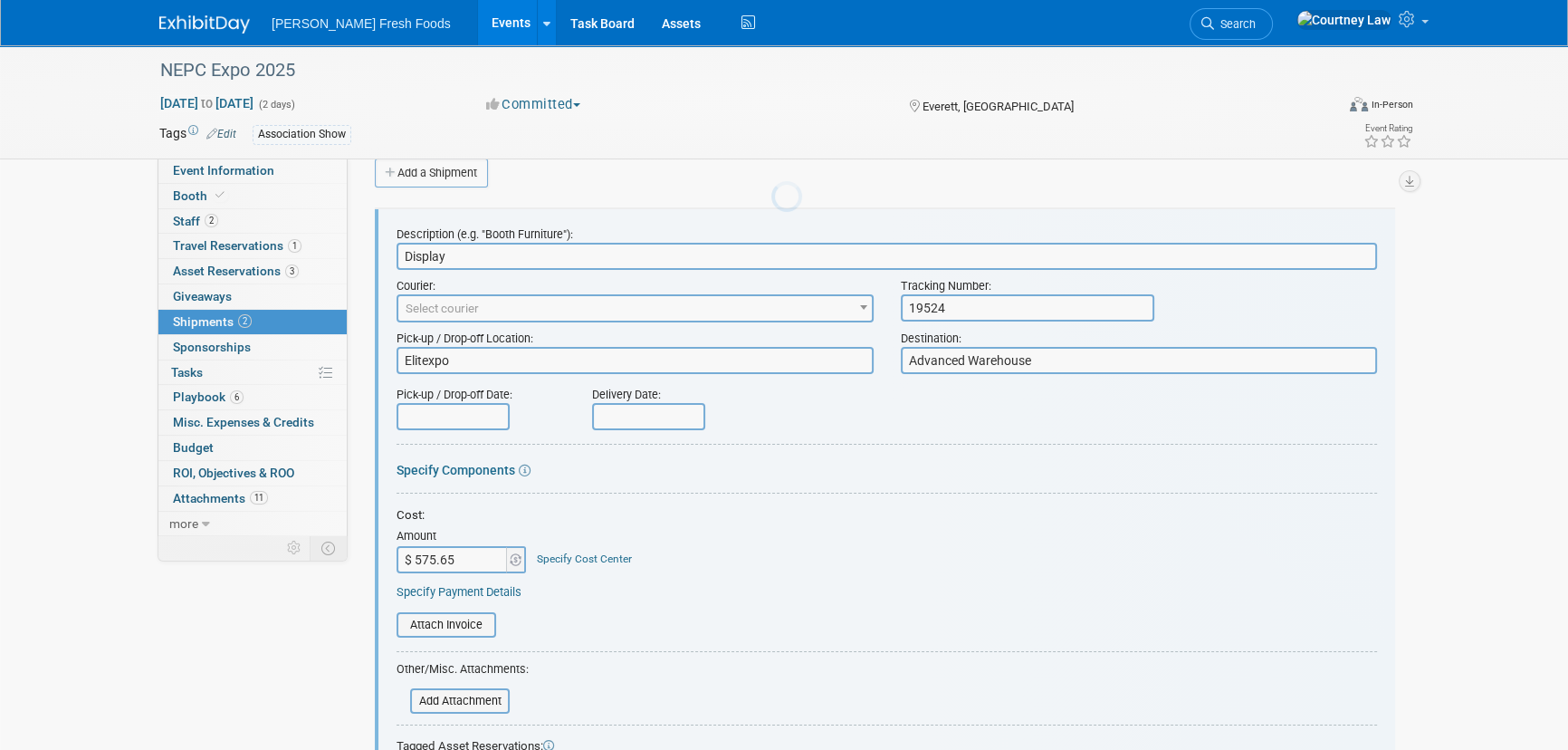
scroll to position [27, 0]
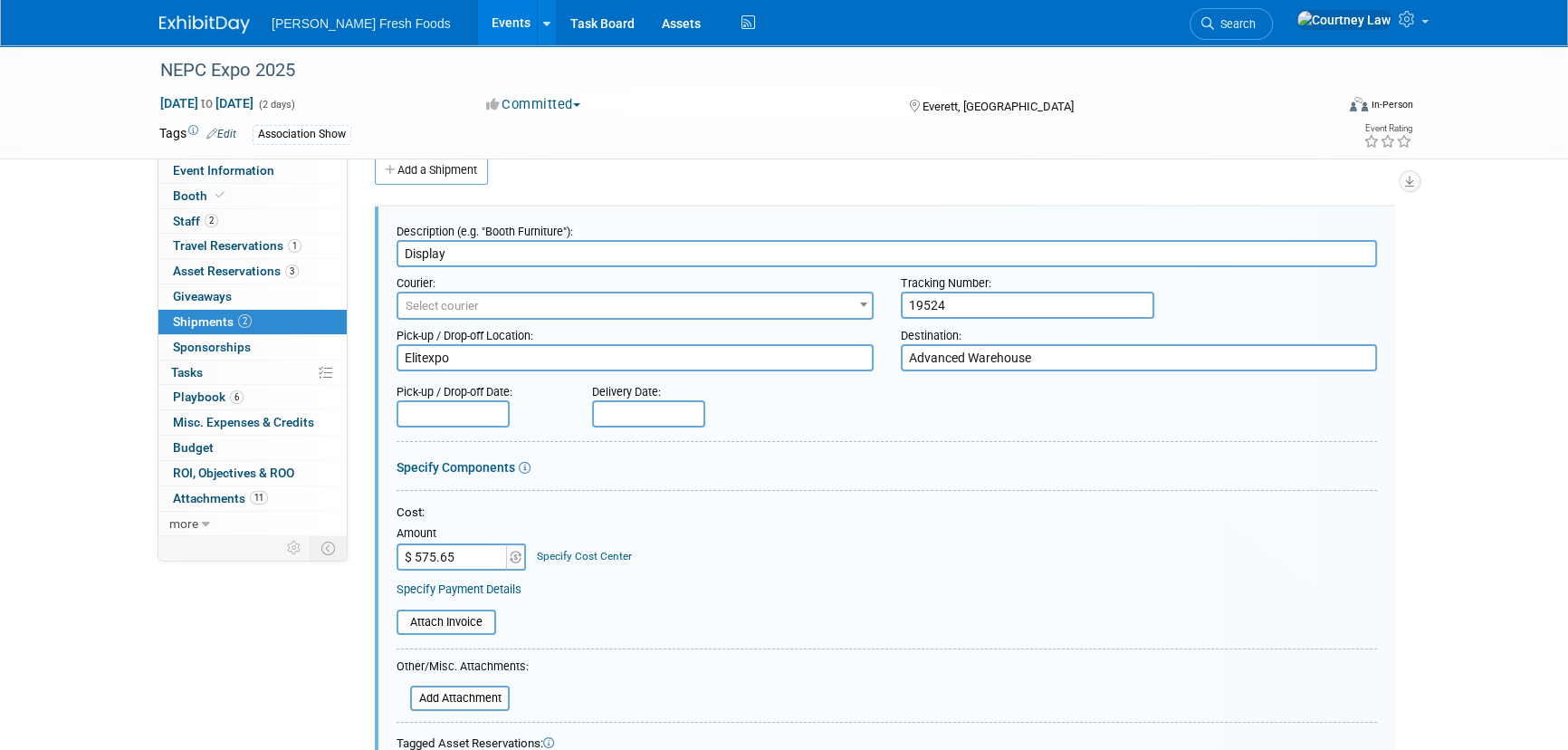
click at [430, 545] on input "$ 575.65" at bounding box center [453, 557] width 113 height 27
type input "$ 859.40"
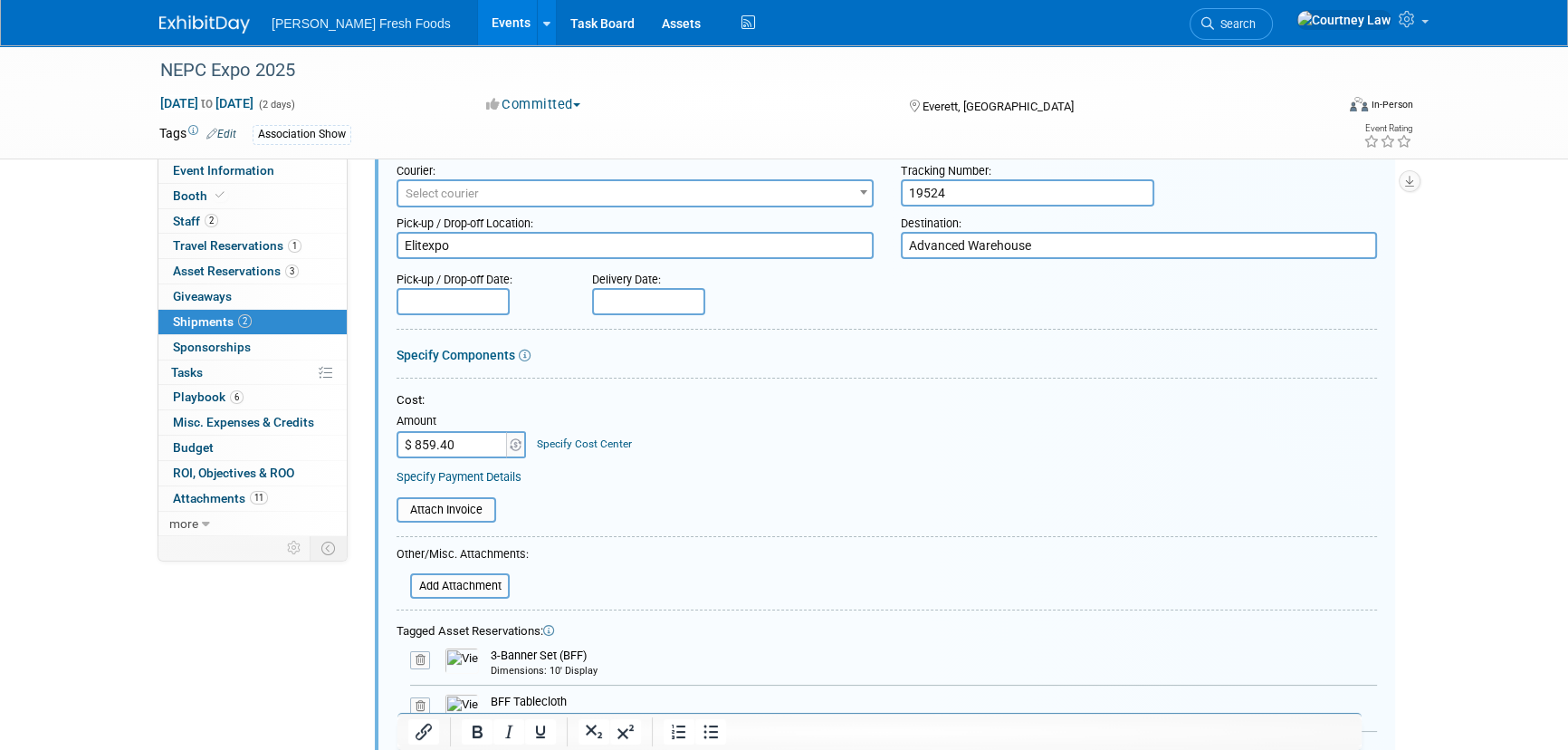
scroll to position [438, 0]
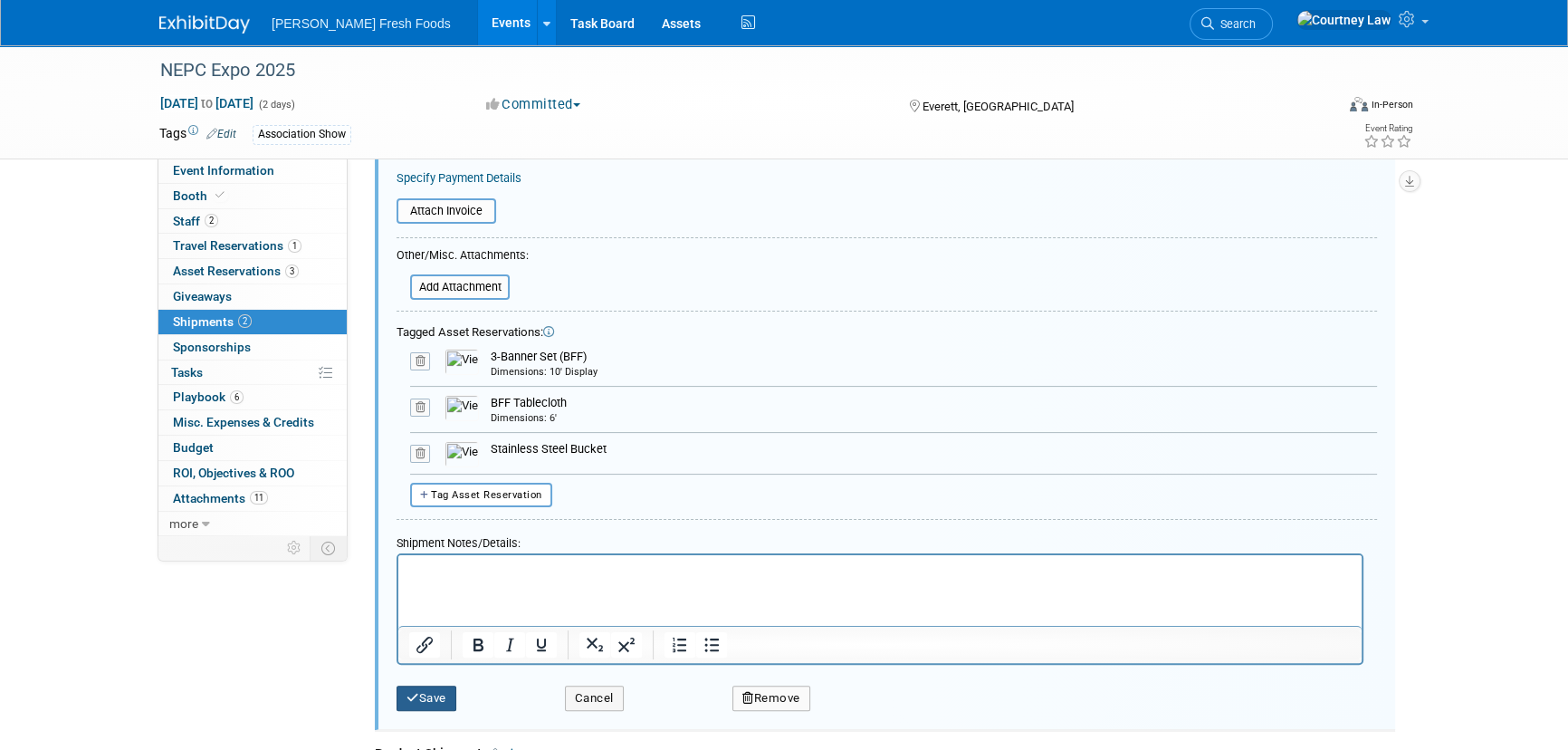
drag, startPoint x: 439, startPoint y: 682, endPoint x: 526, endPoint y: 672, distance: 87.6
click at [439, 685] on button "Save" at bounding box center [427, 698] width 60 height 26
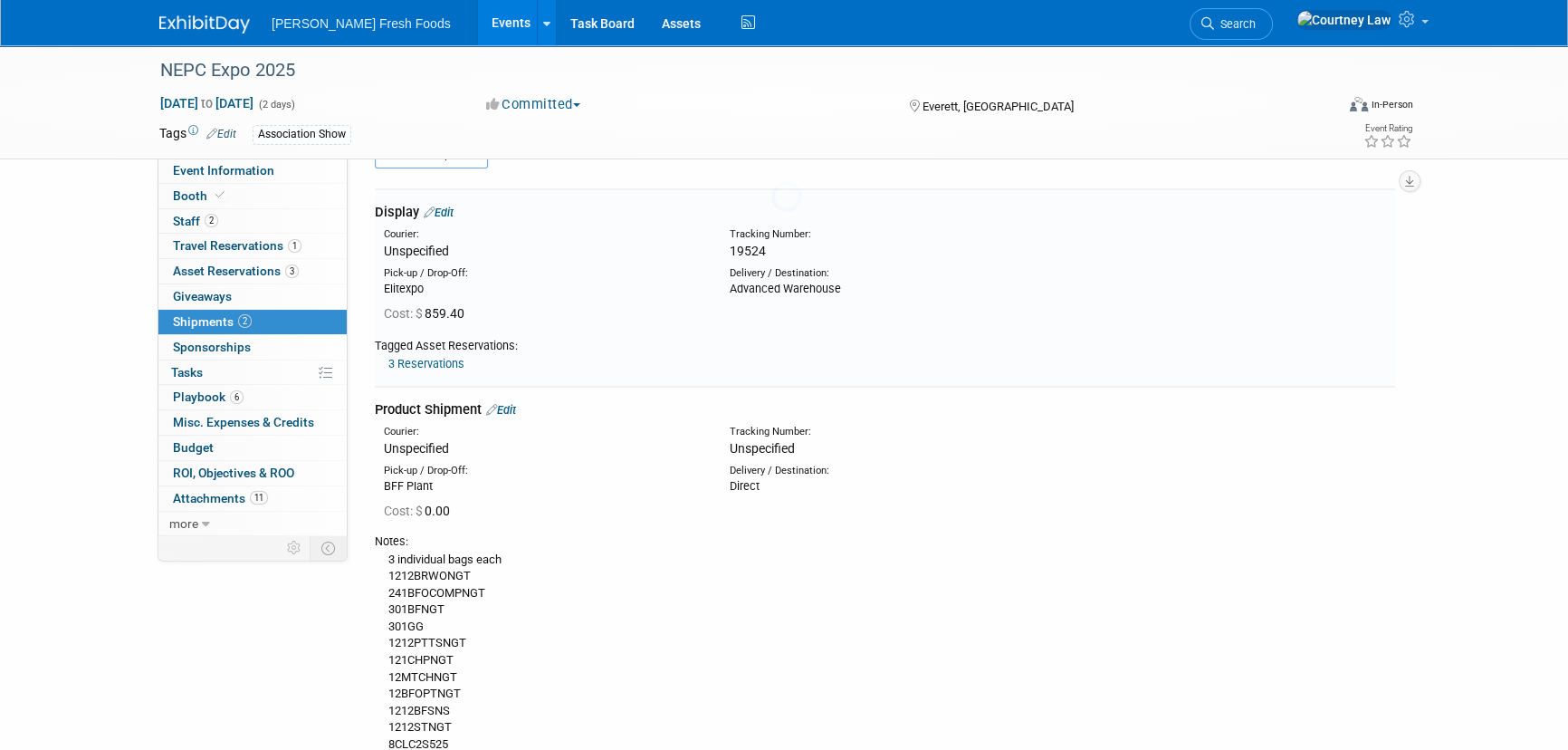
scroll to position [27, 0]
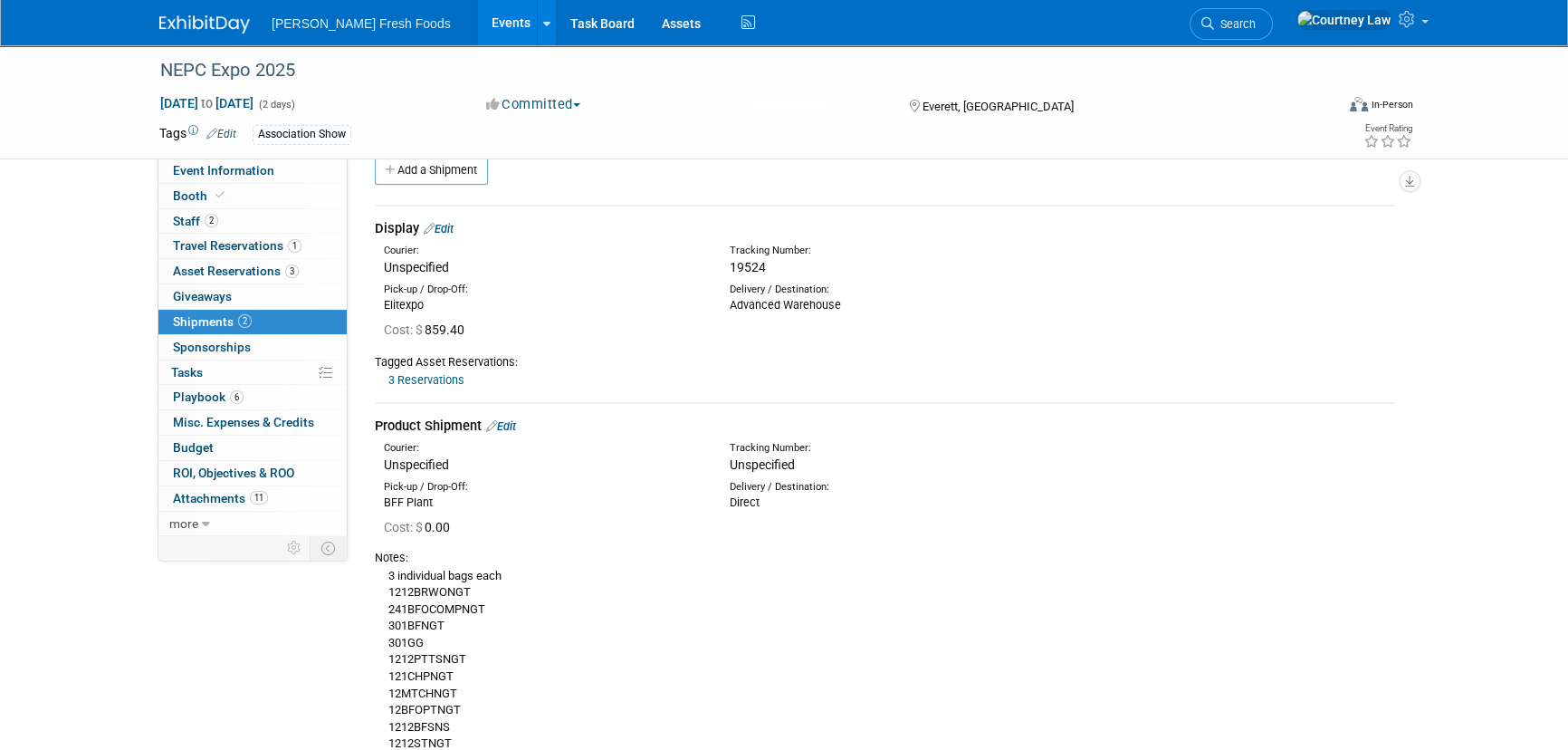
click at [478, 24] on link "Events" at bounding box center [511, 23] width 66 height 46
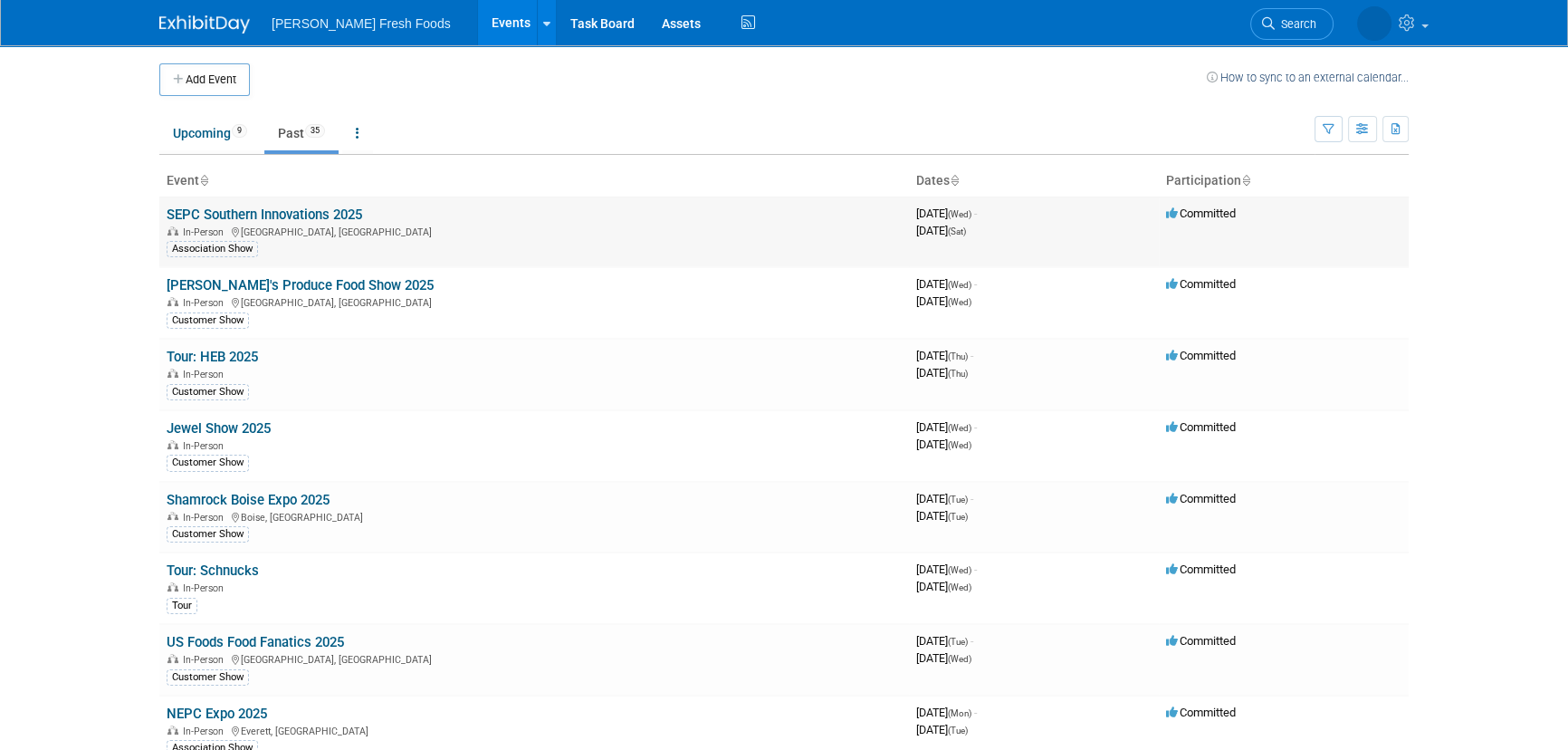
click at [280, 208] on link "SEPC Southern Innovations 2025" at bounding box center [265, 214] width 195 height 16
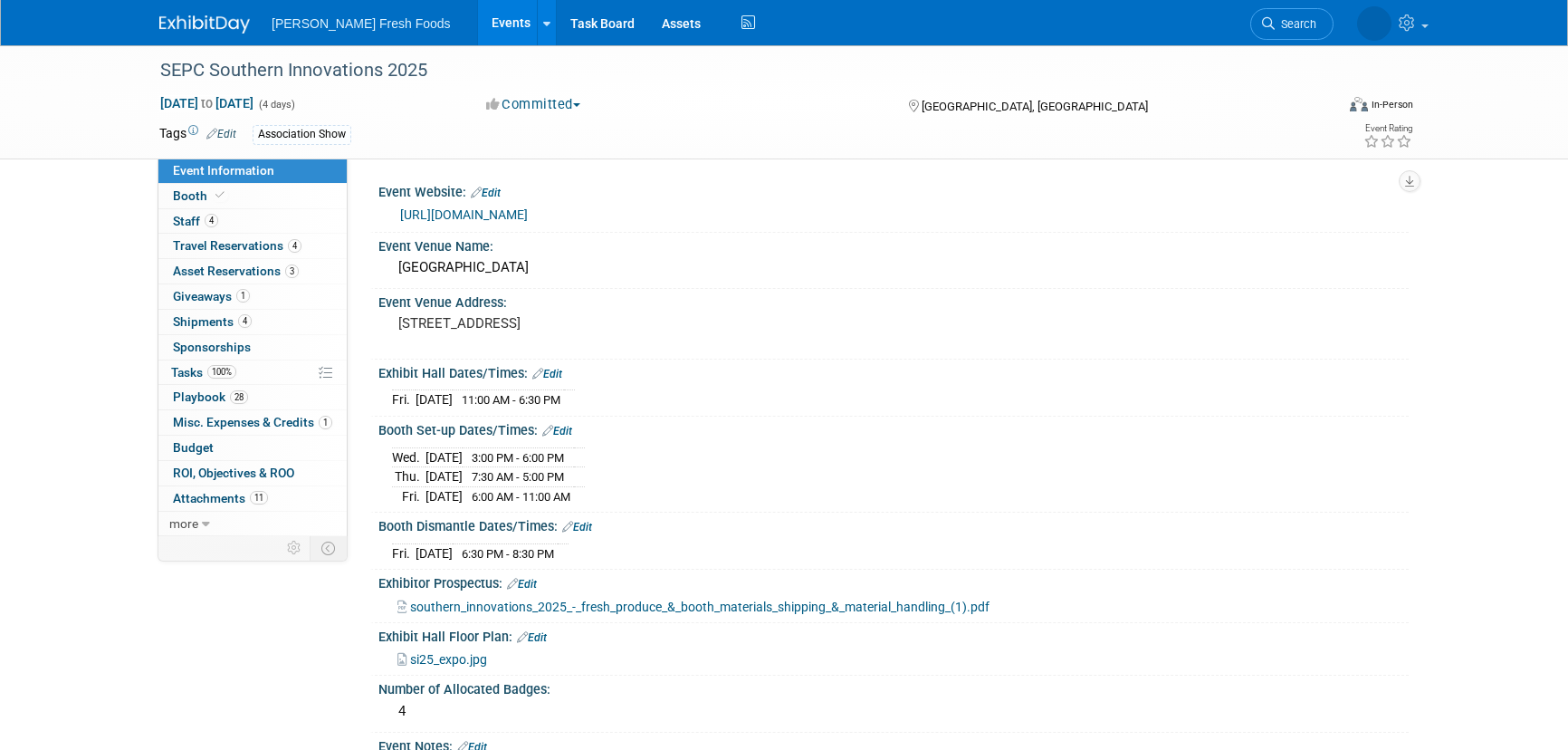
select select "Advanced Warehouse"
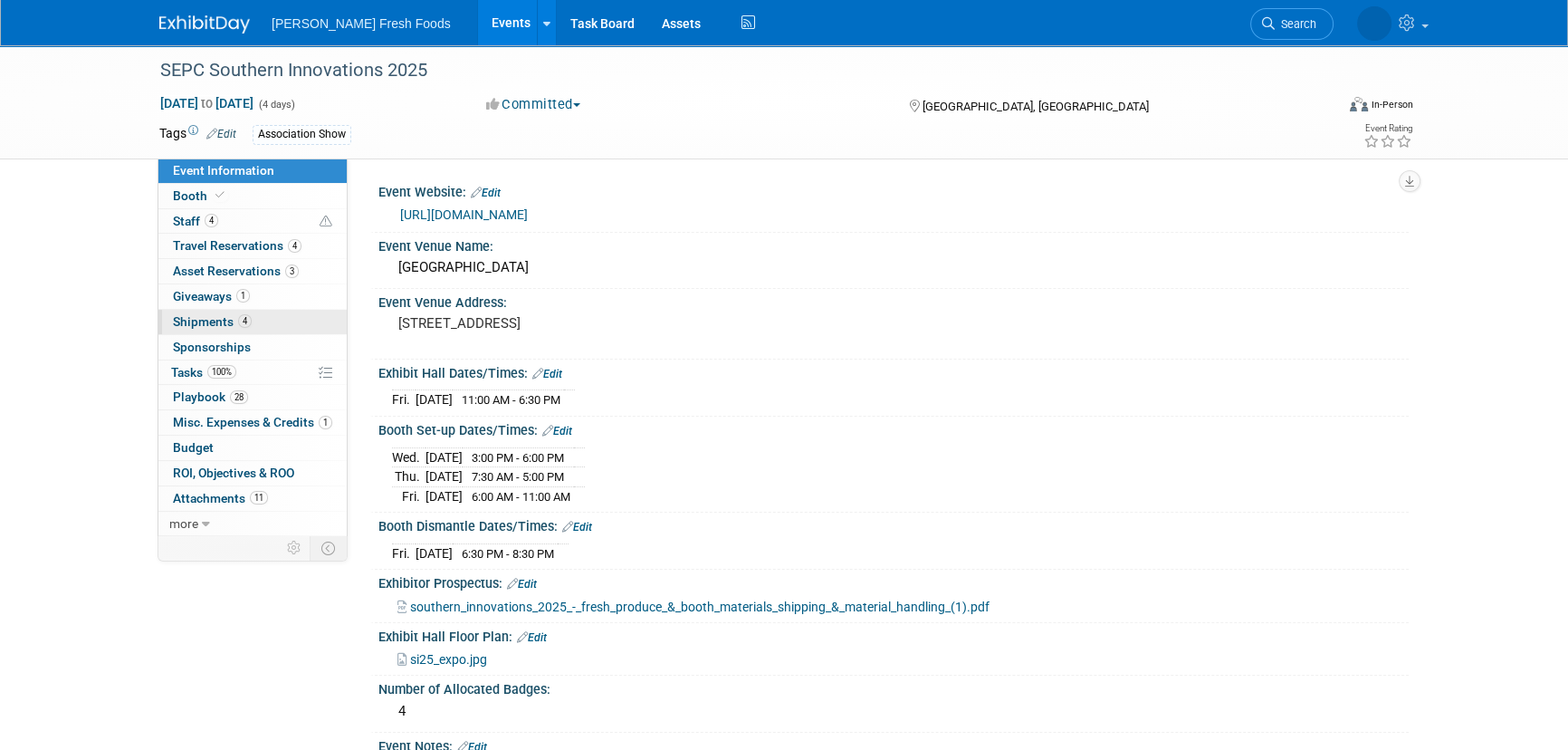
click at [257, 326] on link "4 Shipments 4" at bounding box center [253, 322] width 188 height 25
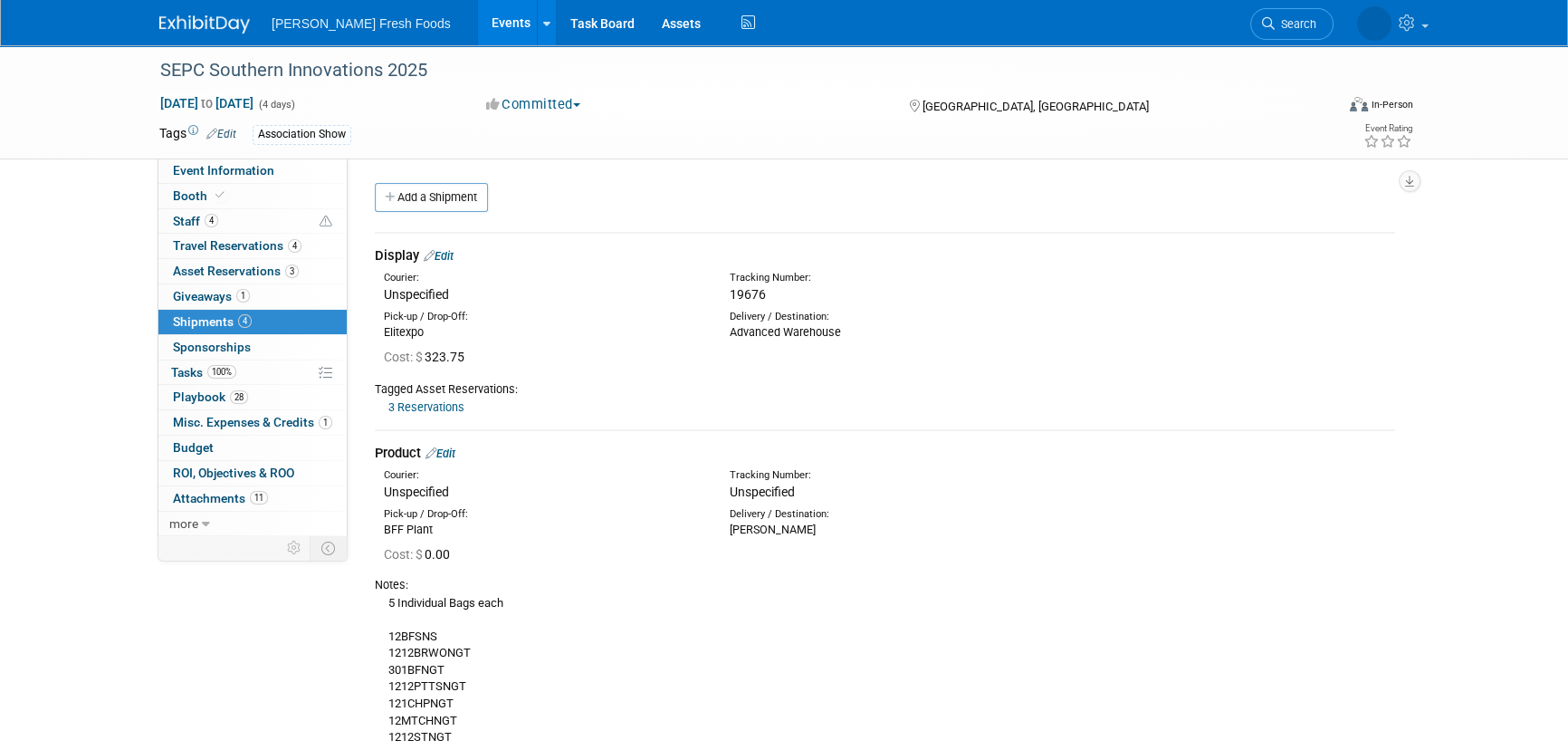
click at [452, 249] on link "Edit" at bounding box center [439, 255] width 30 height 14
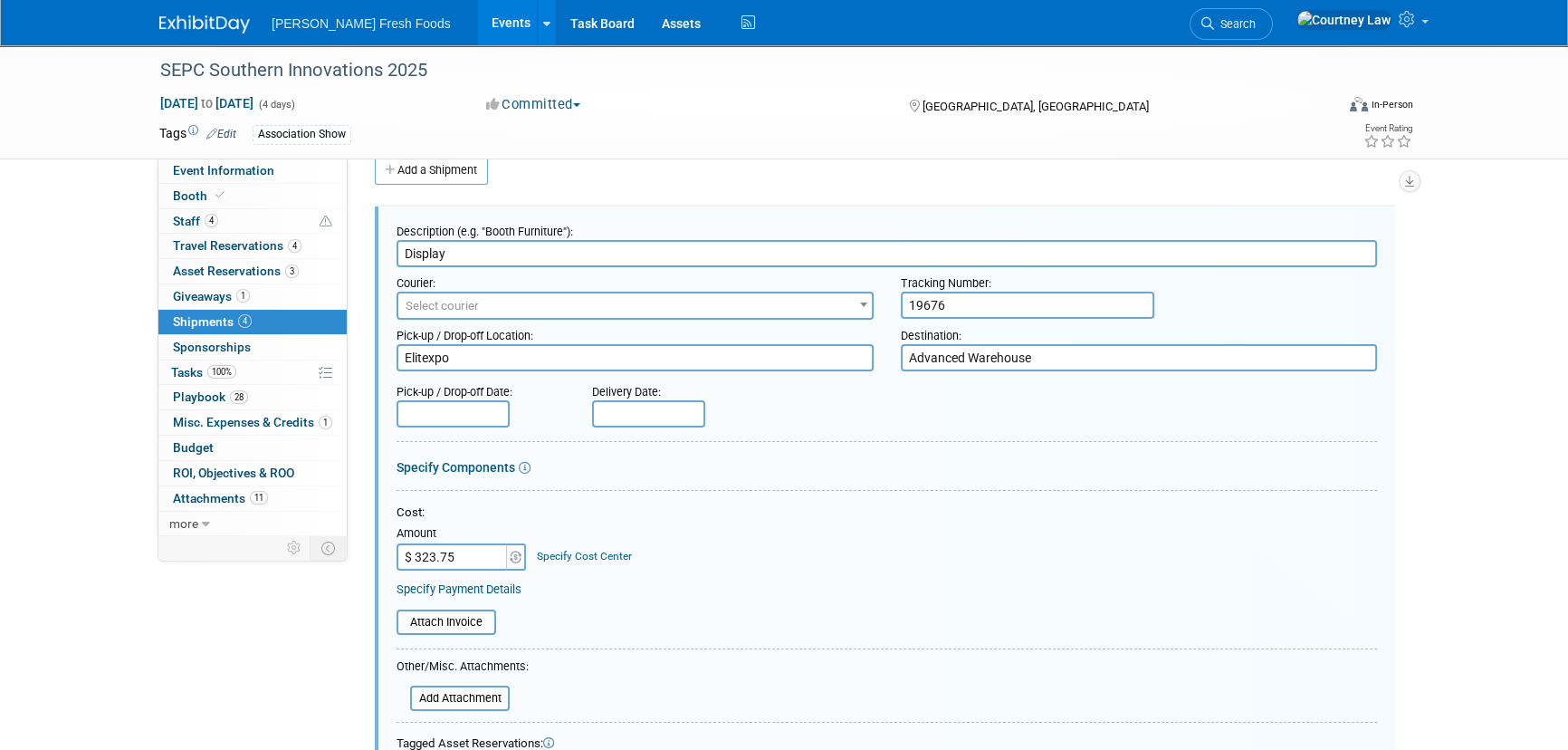
click at [484, 544] on input "$ 323.75" at bounding box center [453, 557] width 113 height 27
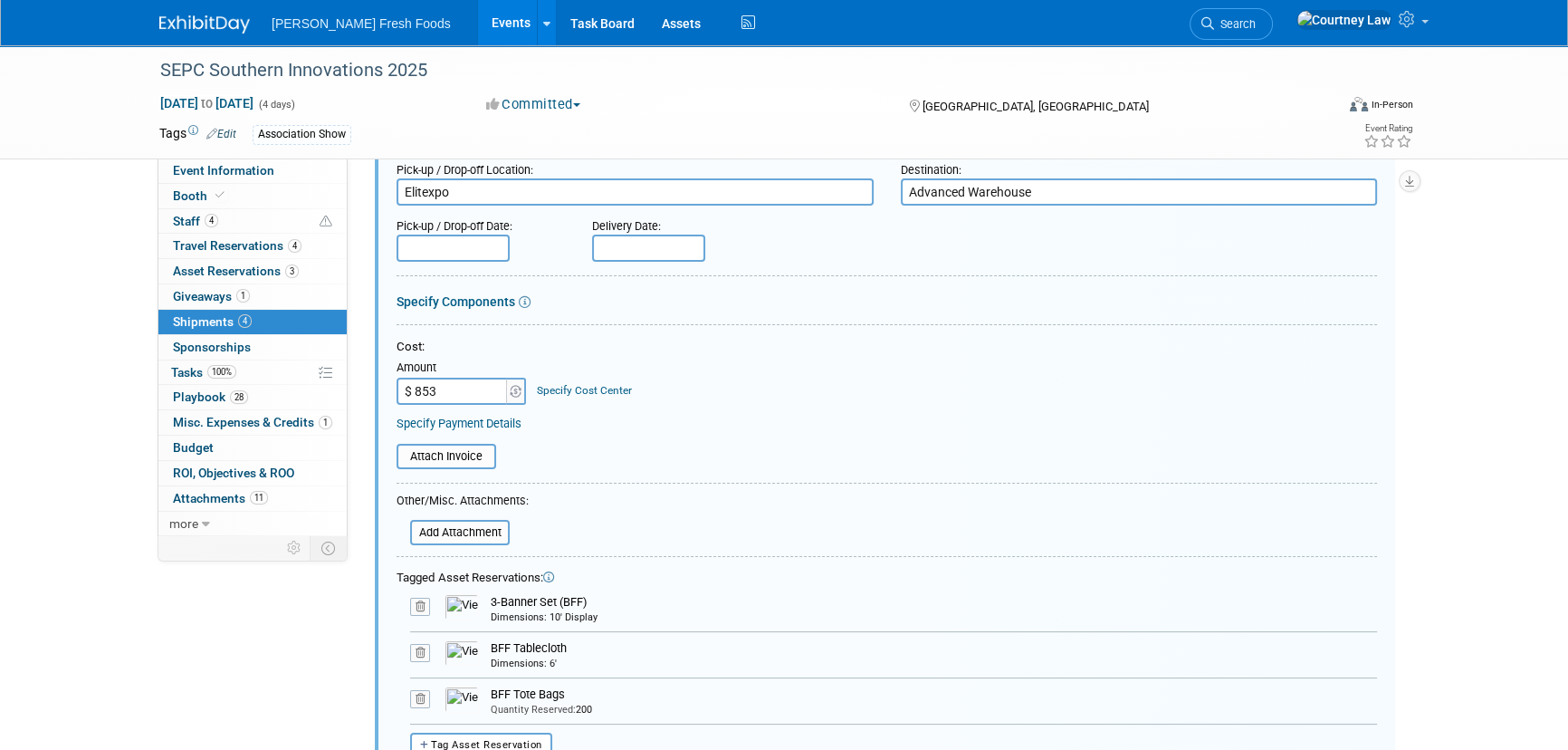
scroll to position [521, 0]
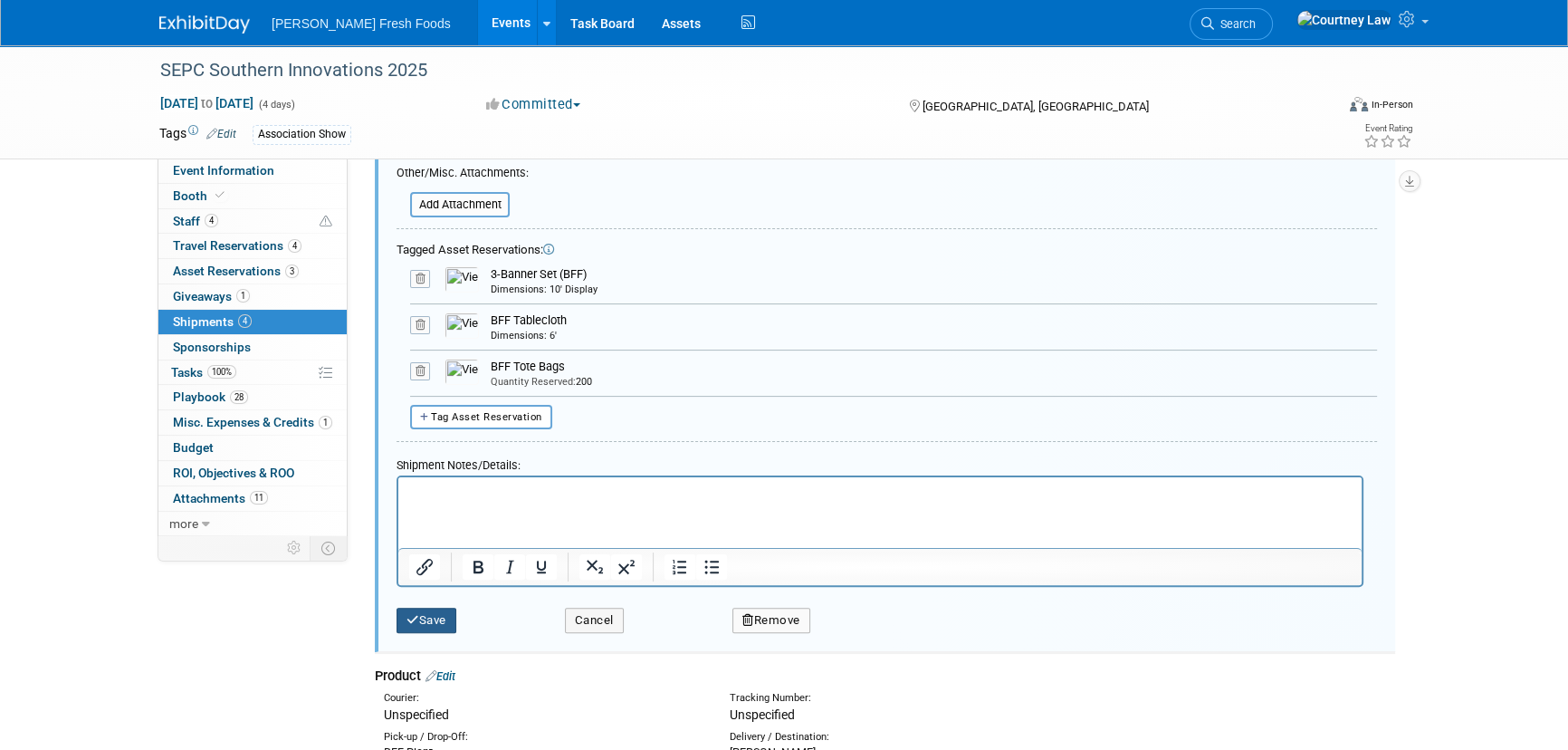
type input "$ 853.00"
click at [431, 615] on button "Save" at bounding box center [427, 620] width 60 height 26
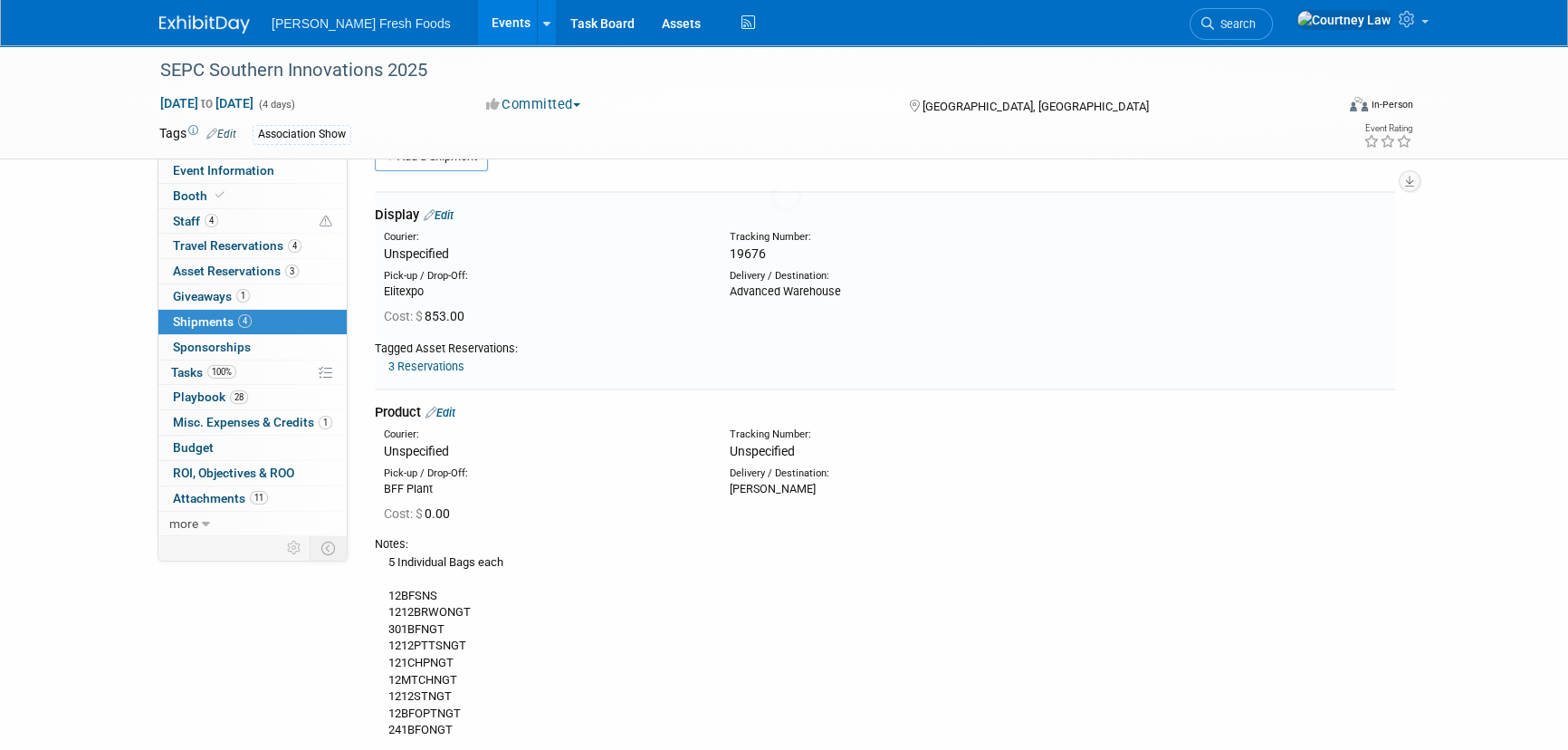
scroll to position [27, 0]
